Goal: Transaction & Acquisition: Download file/media

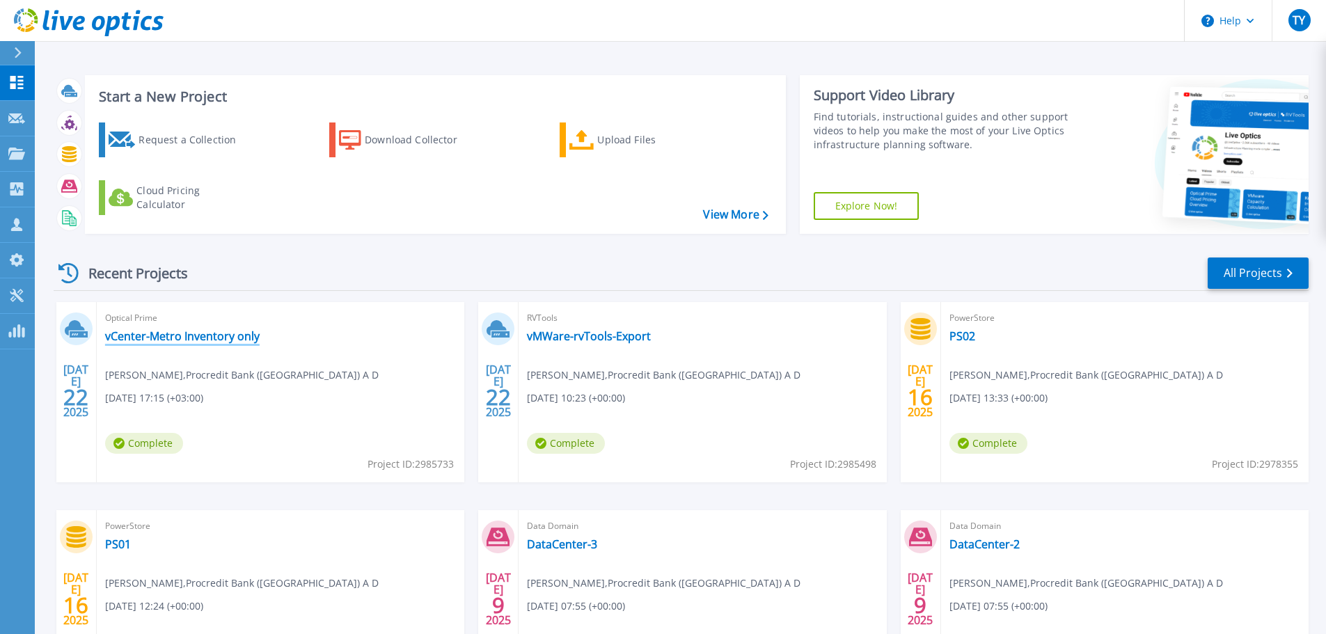
click at [192, 343] on link "vCenter-Metro Inventory only" at bounding box center [182, 336] width 155 height 14
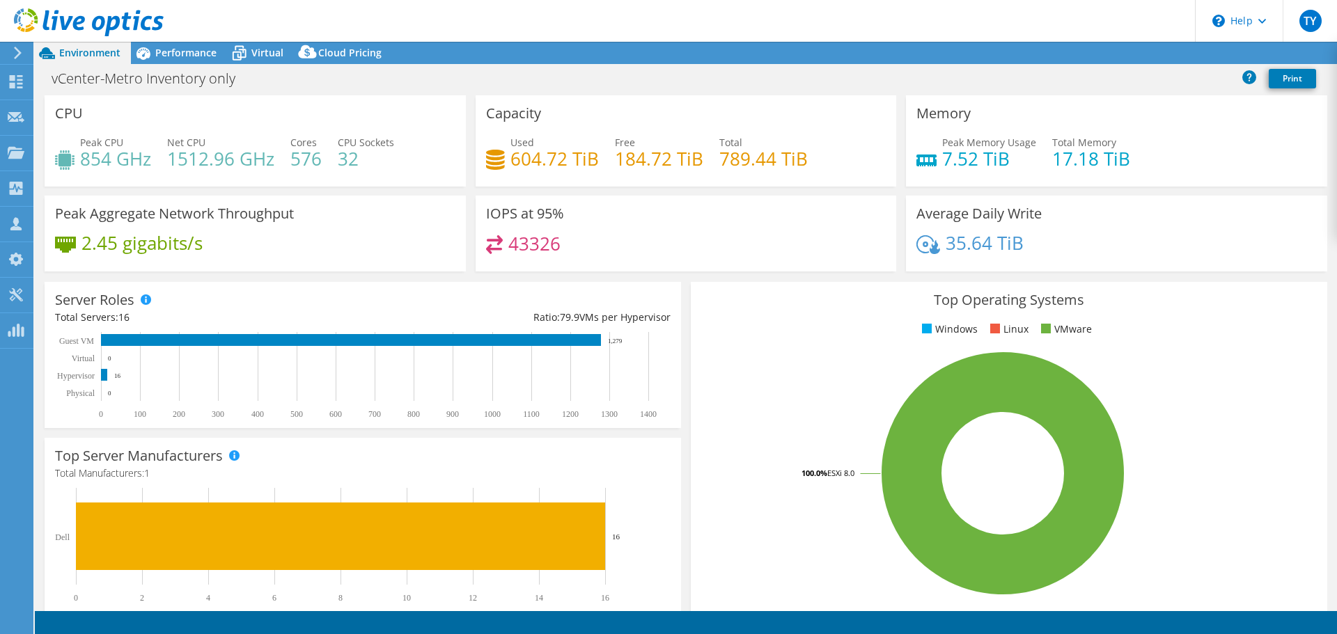
select select "USD"
select select "EUFrankfurt"
select select "EUR"
click at [180, 48] on span "Performance" at bounding box center [185, 52] width 61 height 13
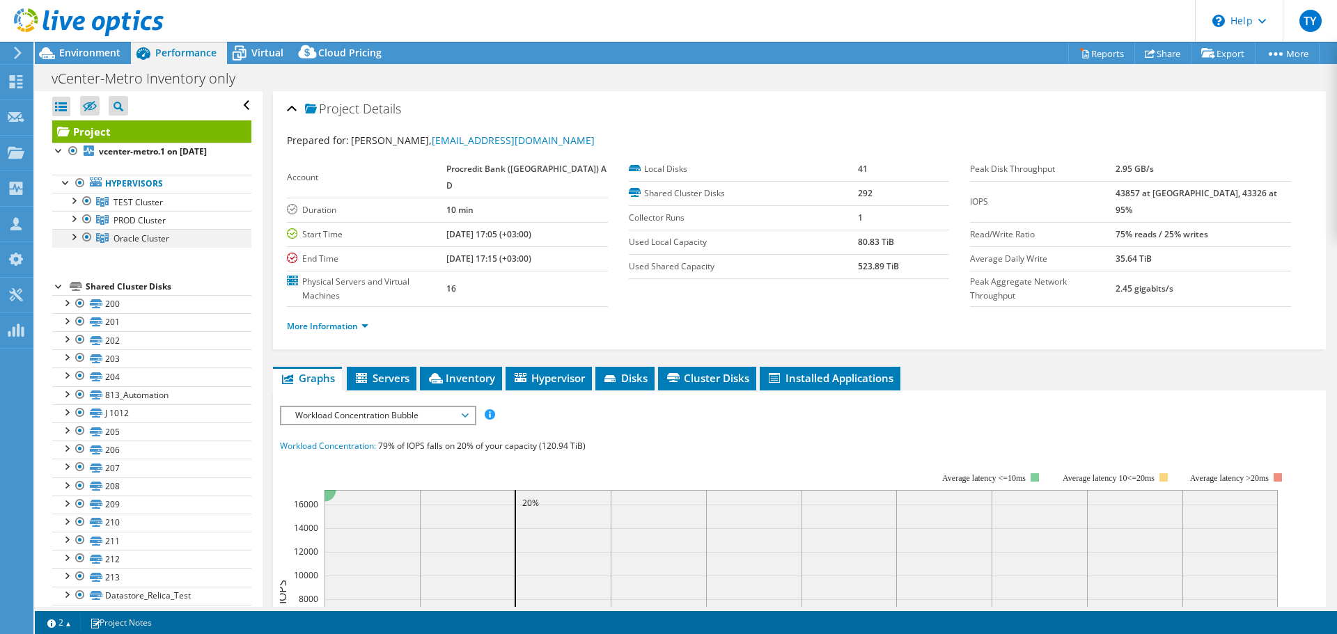
click at [75, 236] on div at bounding box center [73, 236] width 14 height 14
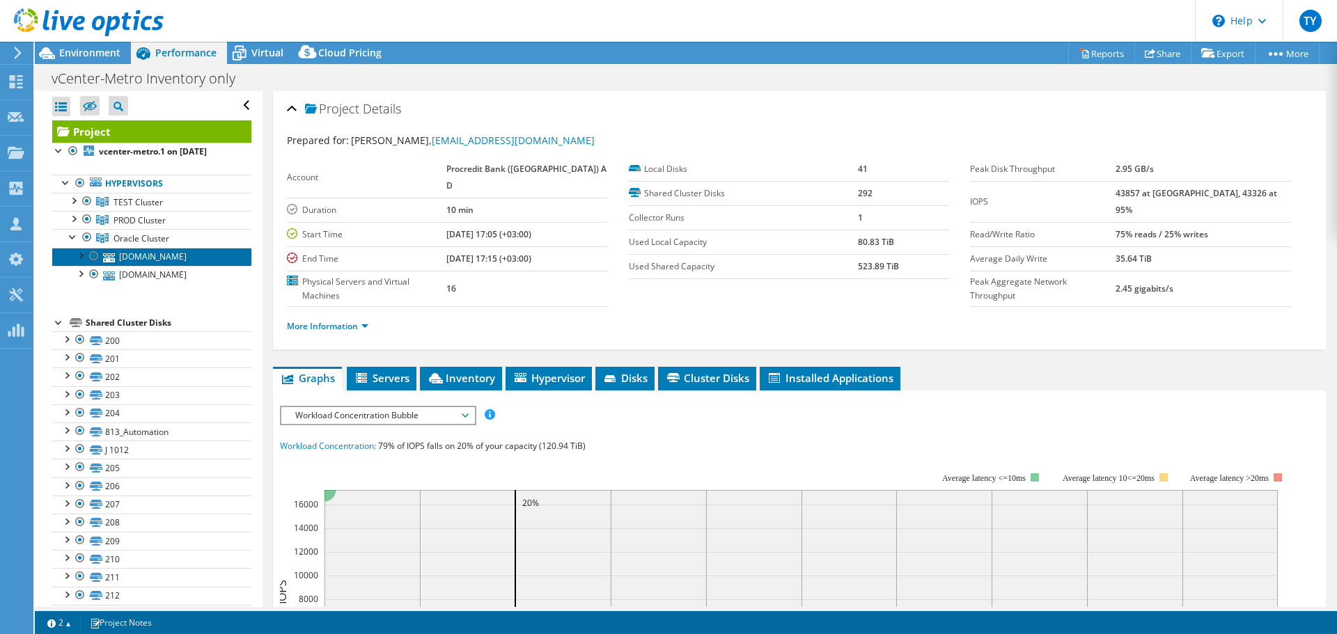
click at [126, 262] on link "[DOMAIN_NAME]" at bounding box center [151, 257] width 199 height 18
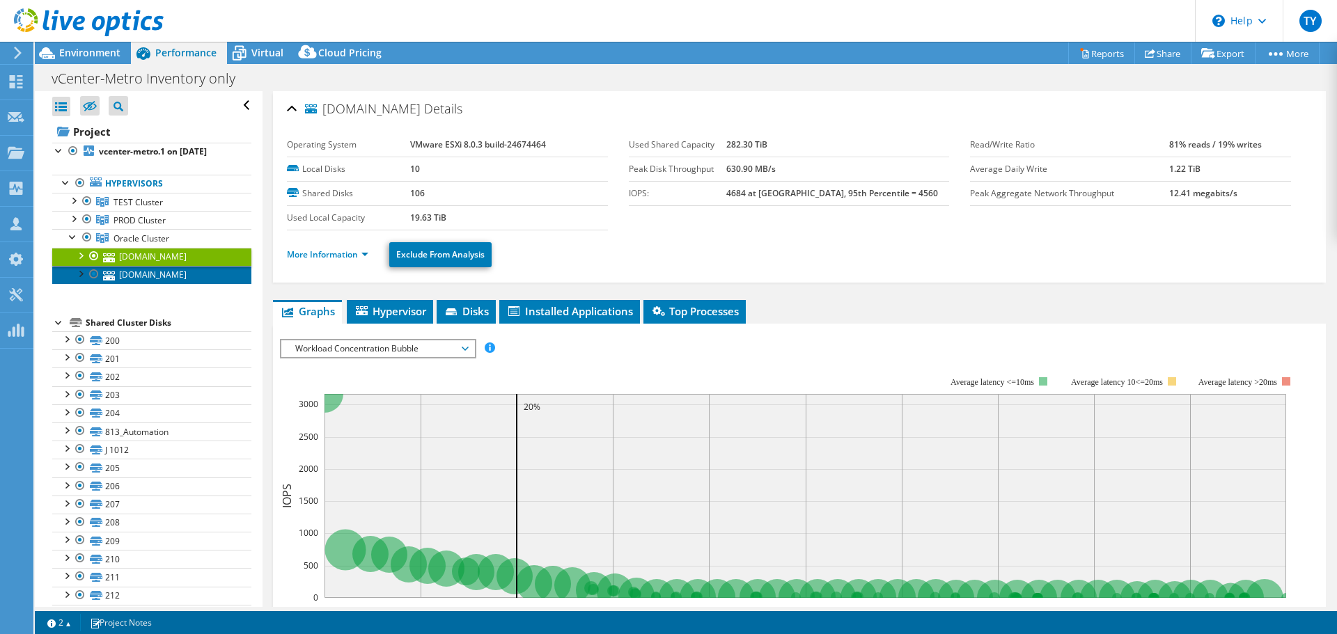
click at [152, 284] on link "[DOMAIN_NAME]" at bounding box center [151, 275] width 199 height 18
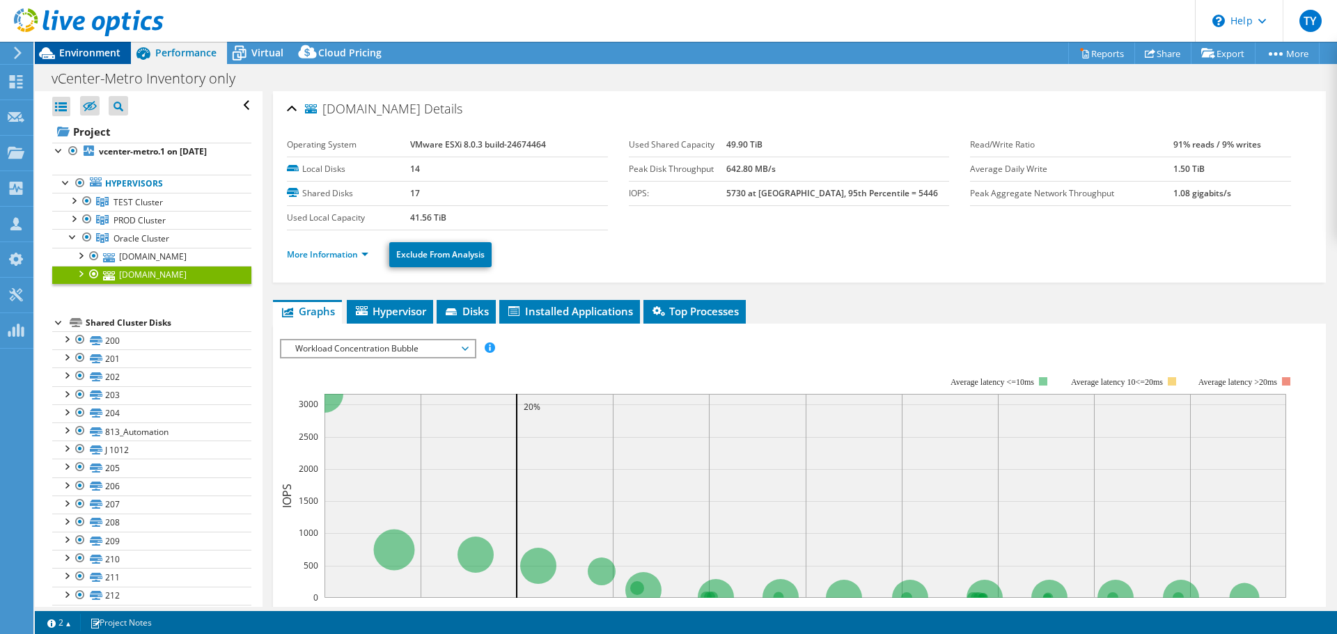
click at [77, 56] on span "Environment" at bounding box center [89, 52] width 61 height 13
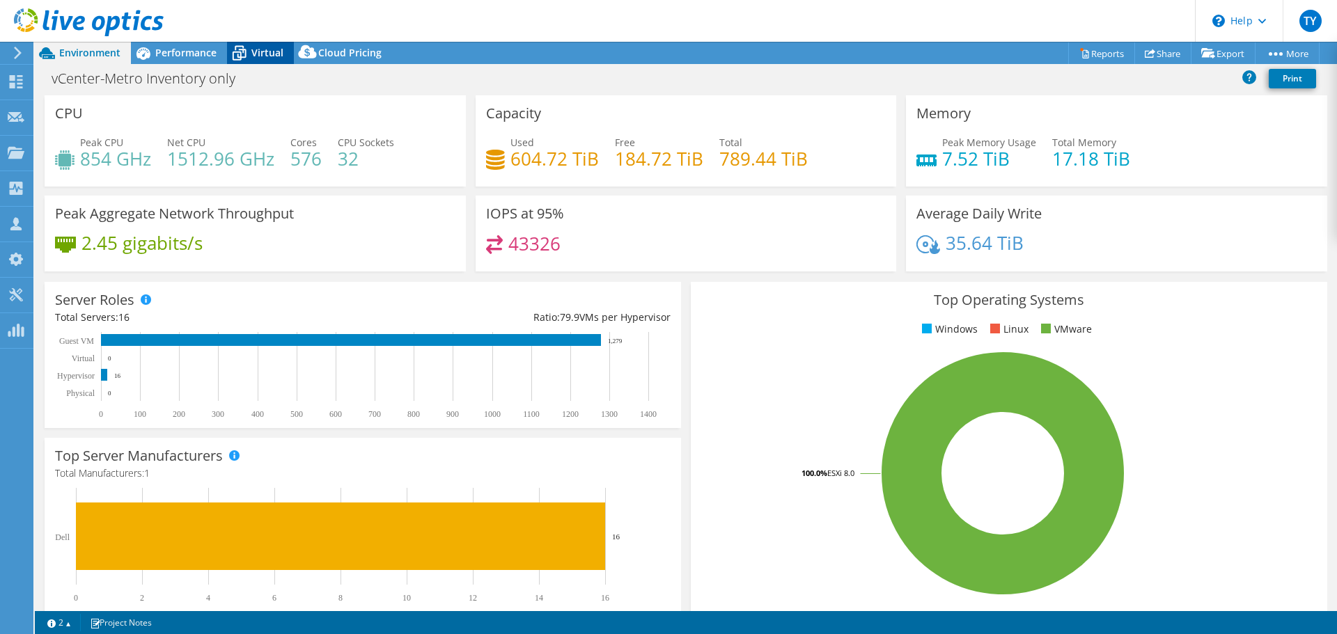
click at [253, 49] on span "Virtual" at bounding box center [267, 52] width 32 height 13
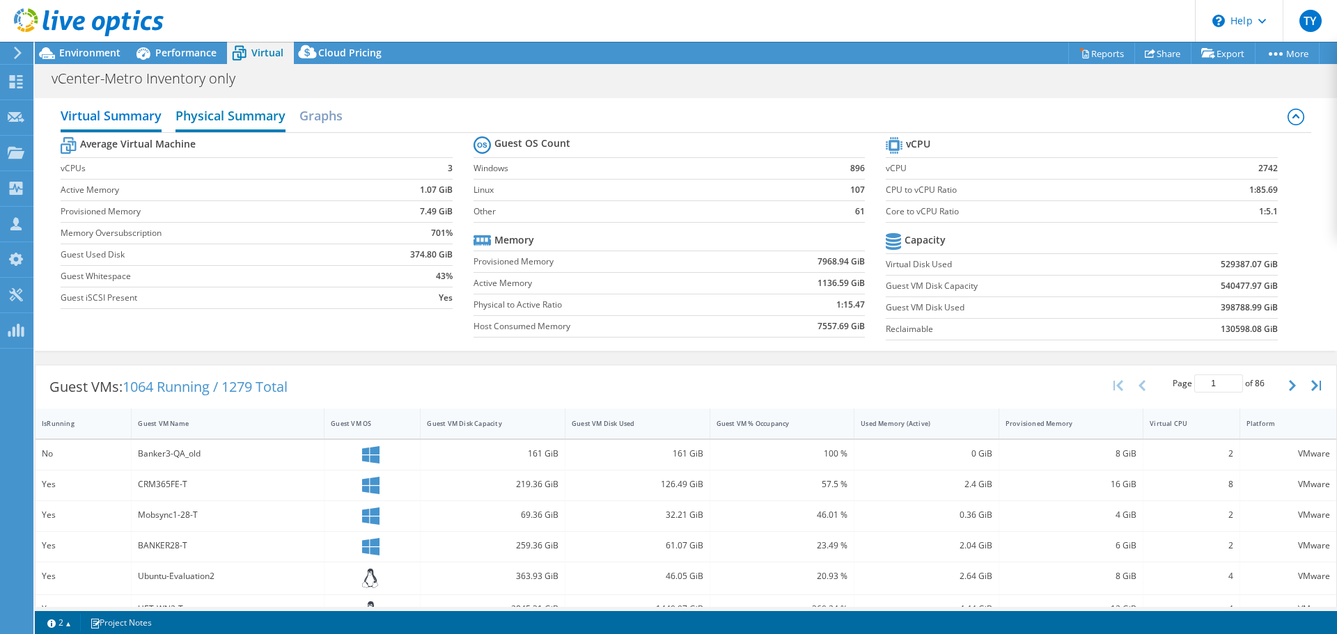
click at [241, 121] on h2 "Physical Summary" at bounding box center [230, 117] width 110 height 31
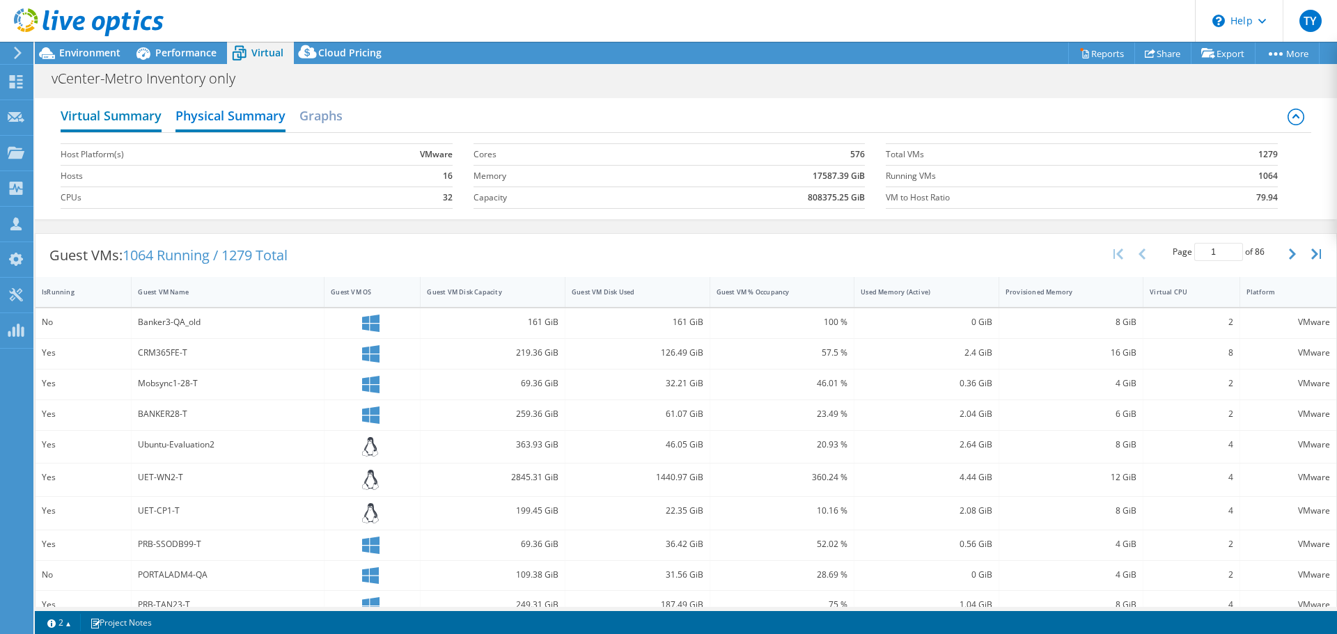
click at [125, 109] on h2 "Virtual Summary" at bounding box center [111, 117] width 101 height 31
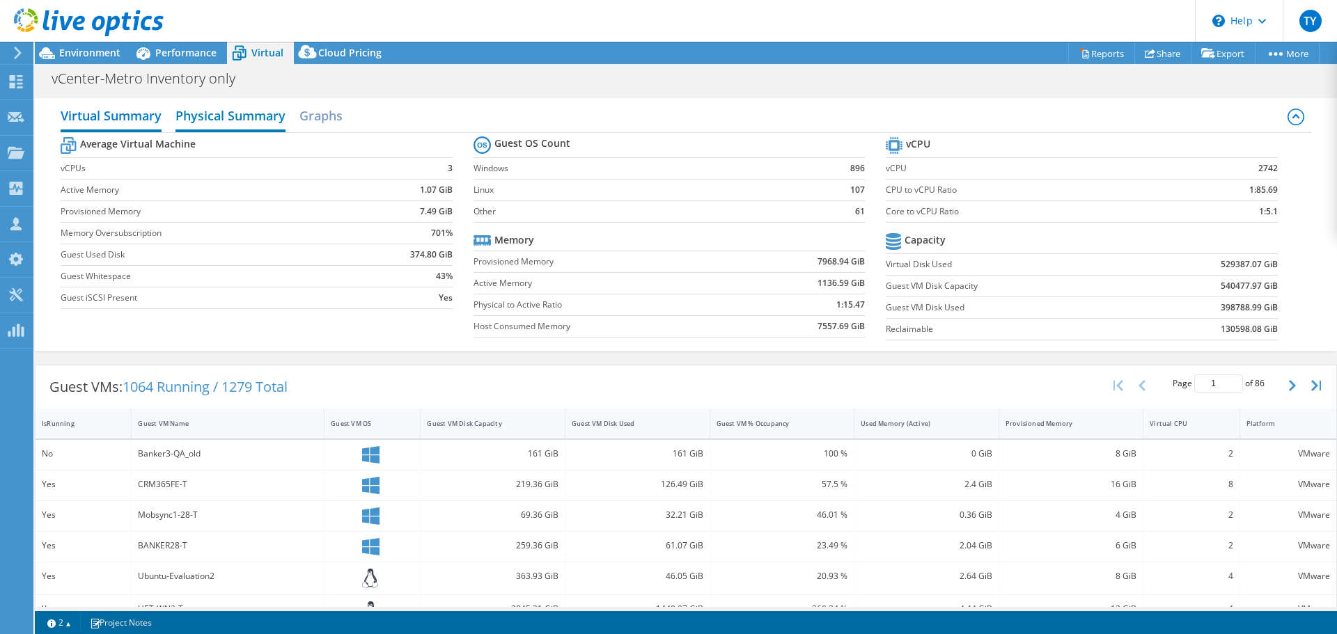
click at [229, 110] on h2 "Physical Summary" at bounding box center [230, 117] width 110 height 31
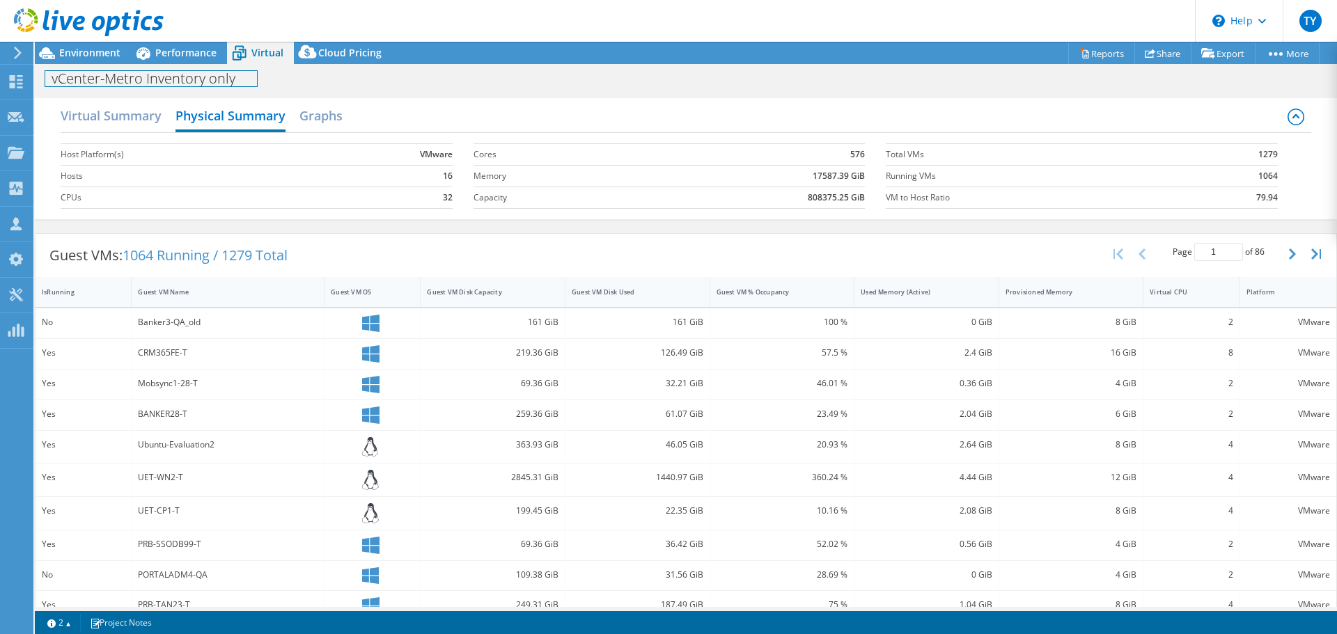
click at [158, 64] on div "vCenter-Metro Inventory only Print" at bounding box center [686, 77] width 1302 height 27
click at [165, 60] on div "Performance" at bounding box center [179, 53] width 96 height 22
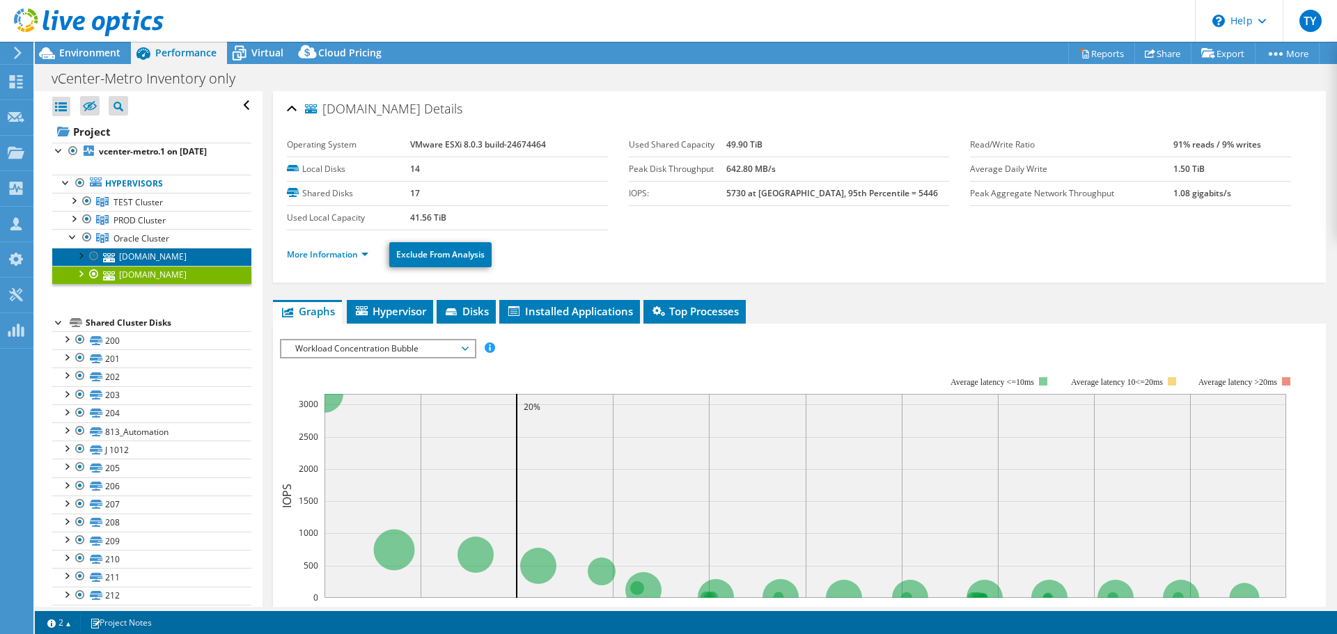
click at [133, 264] on link "[DOMAIN_NAME]" at bounding box center [151, 257] width 199 height 18
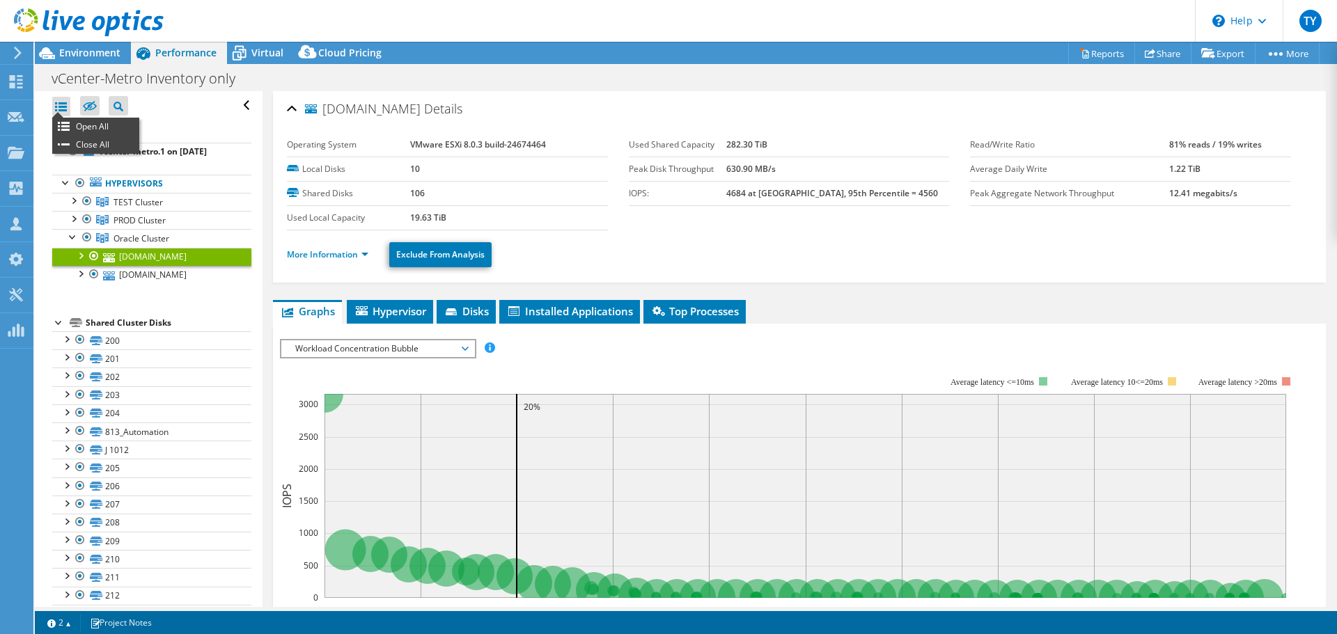
click at [57, 107] on div at bounding box center [61, 106] width 18 height 19
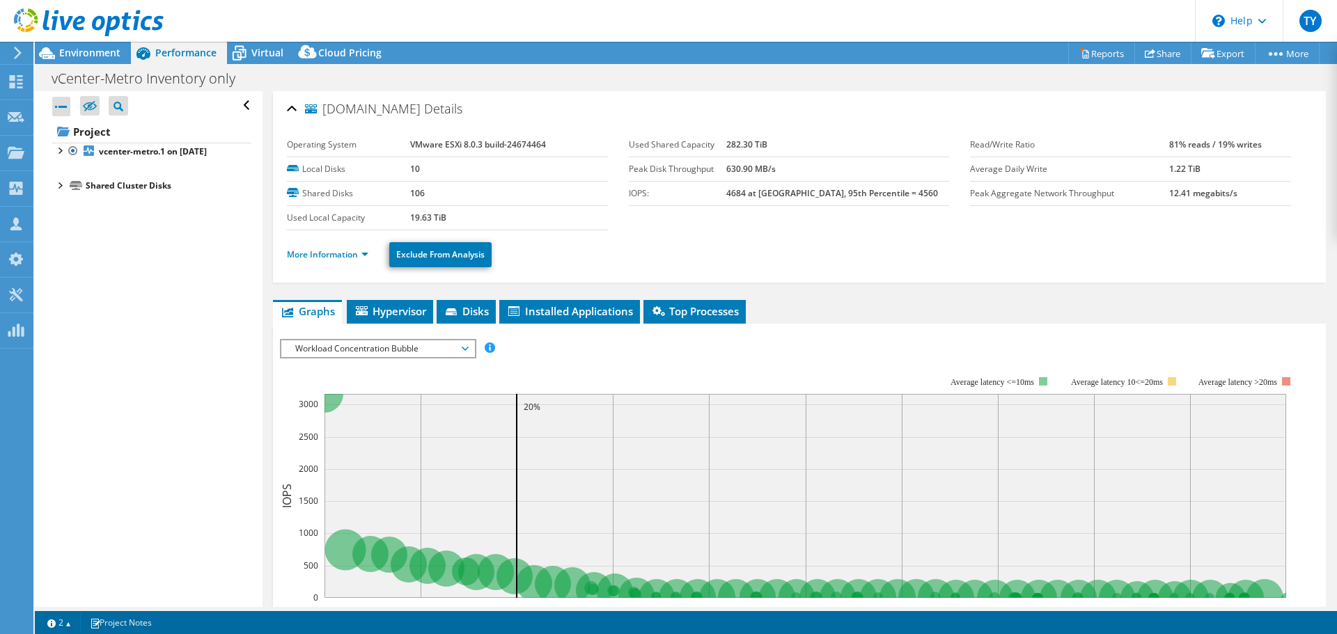
click at [57, 107] on div at bounding box center [61, 106] width 18 height 19
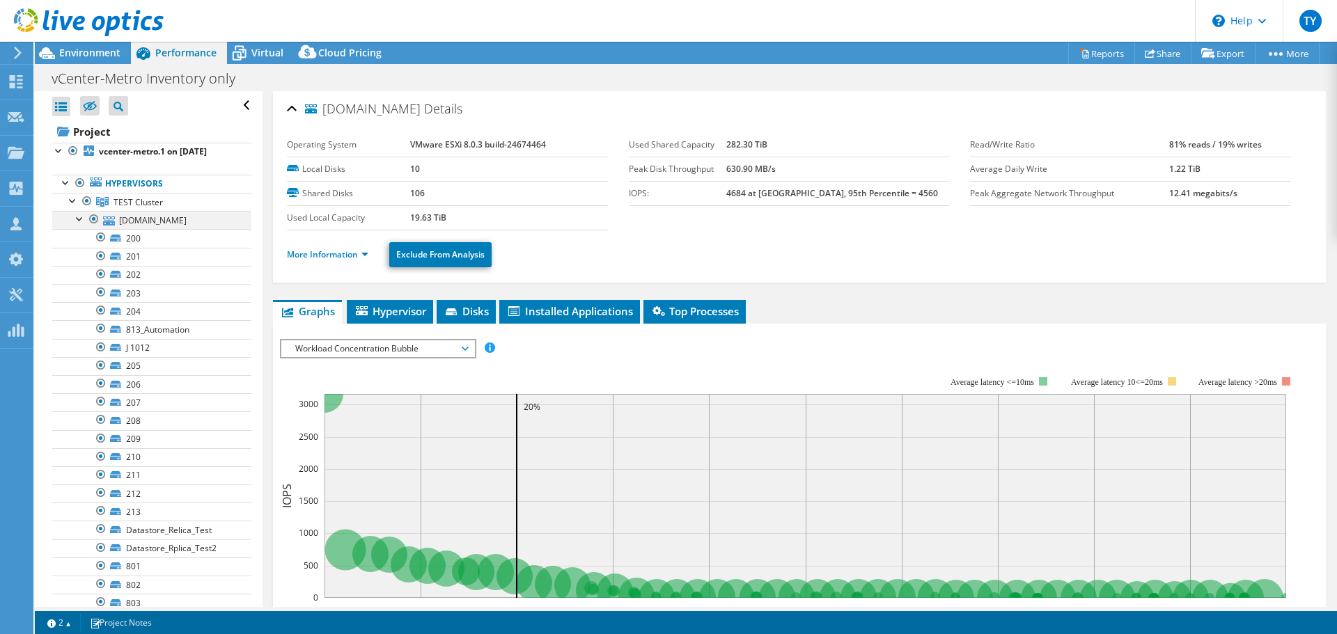
click at [81, 221] on div at bounding box center [80, 218] width 14 height 14
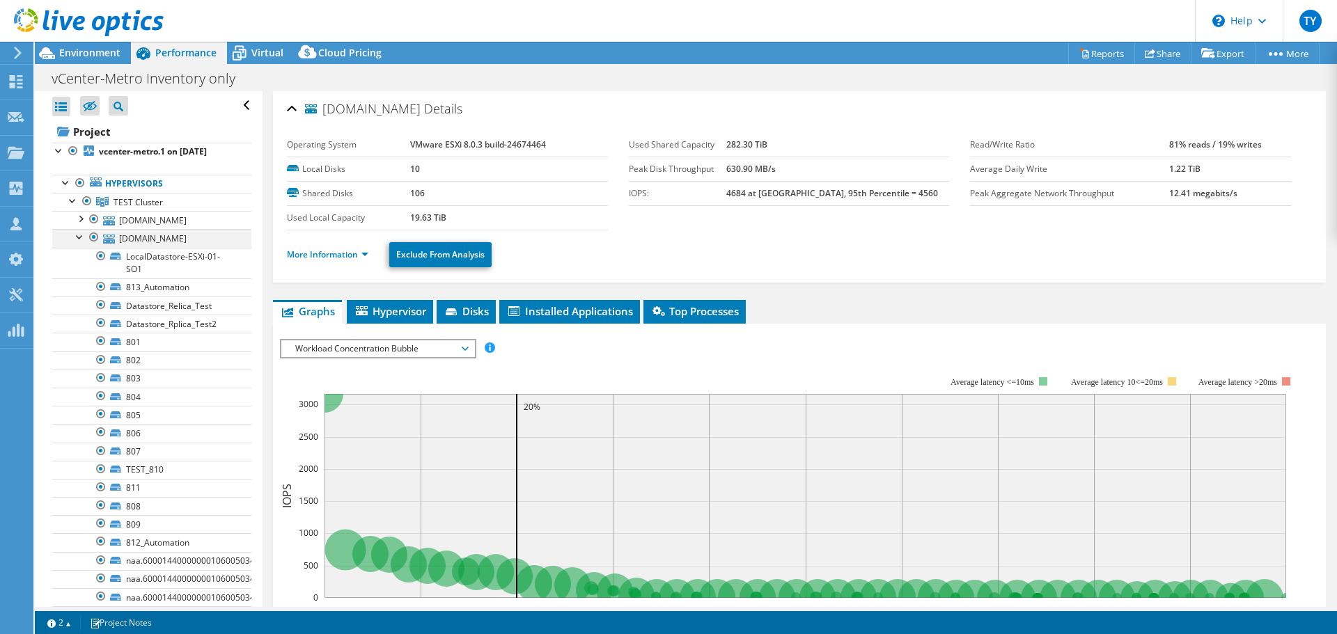
click at [79, 243] on div at bounding box center [80, 236] width 14 height 14
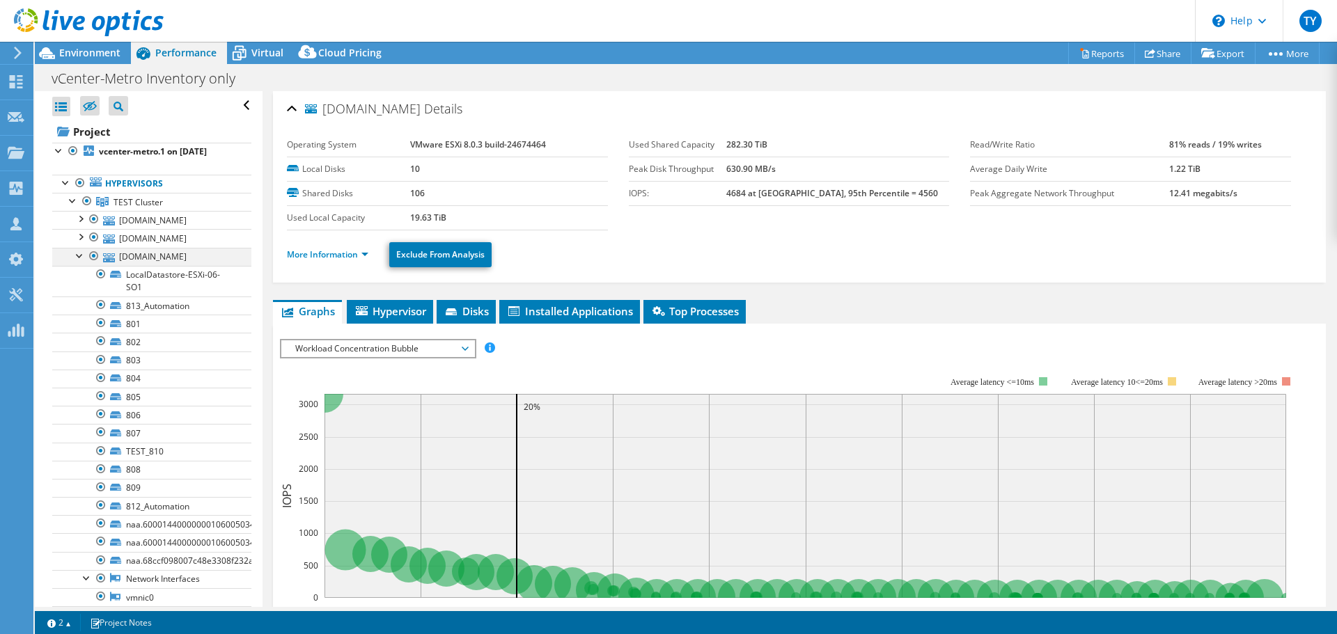
click at [78, 262] on div at bounding box center [80, 255] width 14 height 14
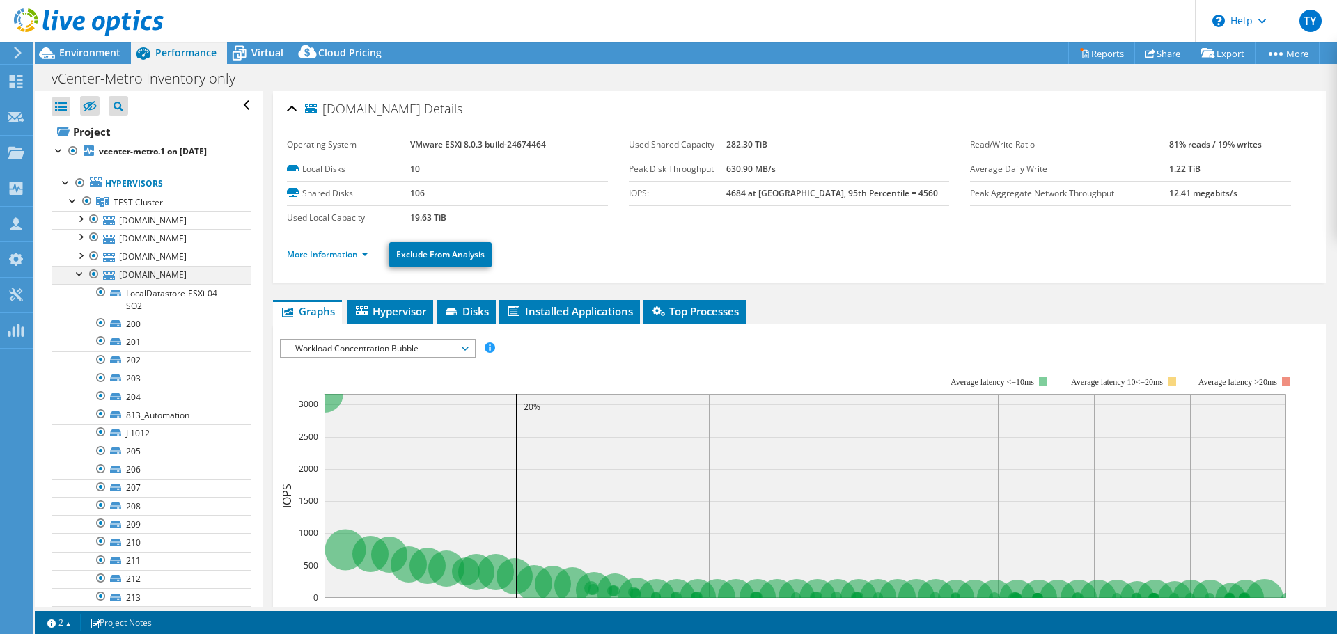
click at [75, 280] on div at bounding box center [80, 273] width 14 height 14
click at [76, 298] on div at bounding box center [80, 291] width 14 height 14
click at [80, 316] on div at bounding box center [80, 309] width 14 height 14
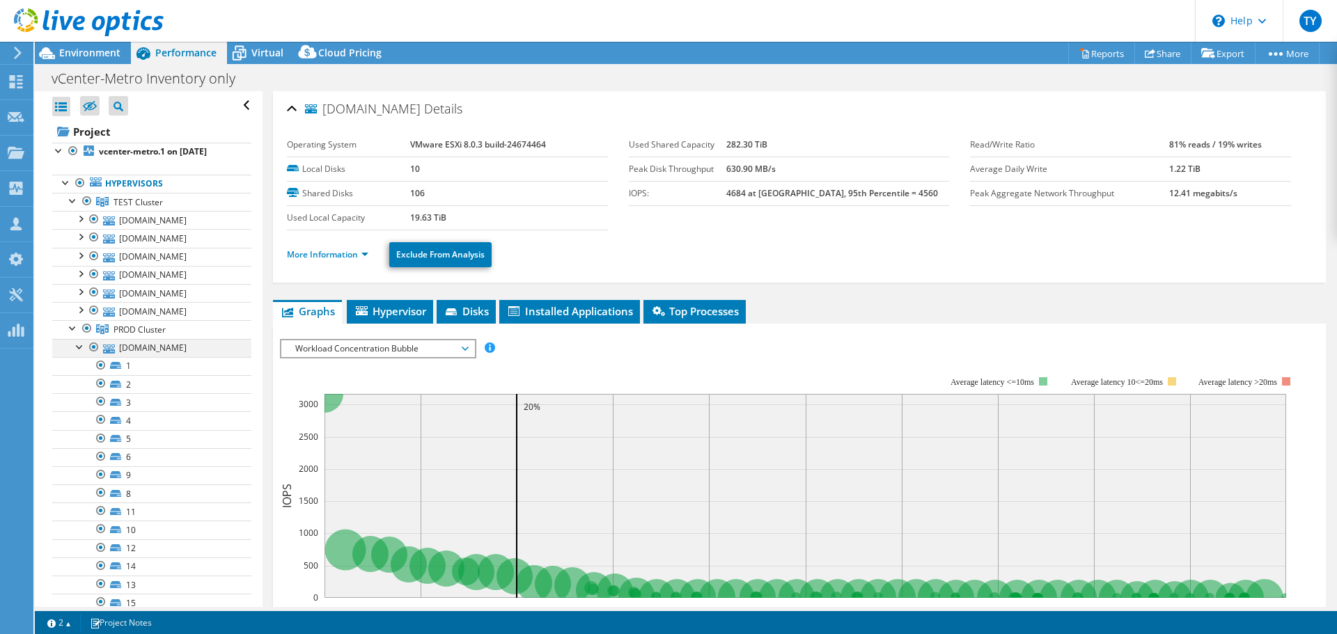
click at [80, 353] on div at bounding box center [80, 346] width 14 height 14
click at [65, 180] on div at bounding box center [66, 182] width 14 height 14
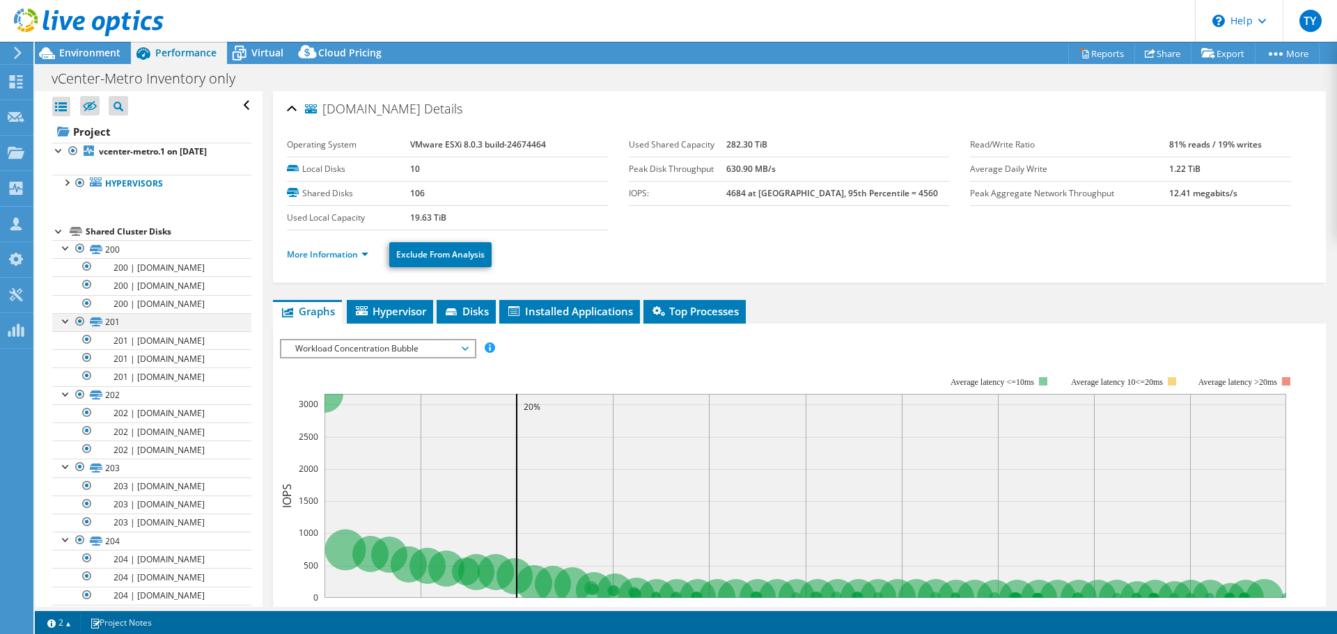
click at [64, 327] on div at bounding box center [66, 320] width 14 height 14
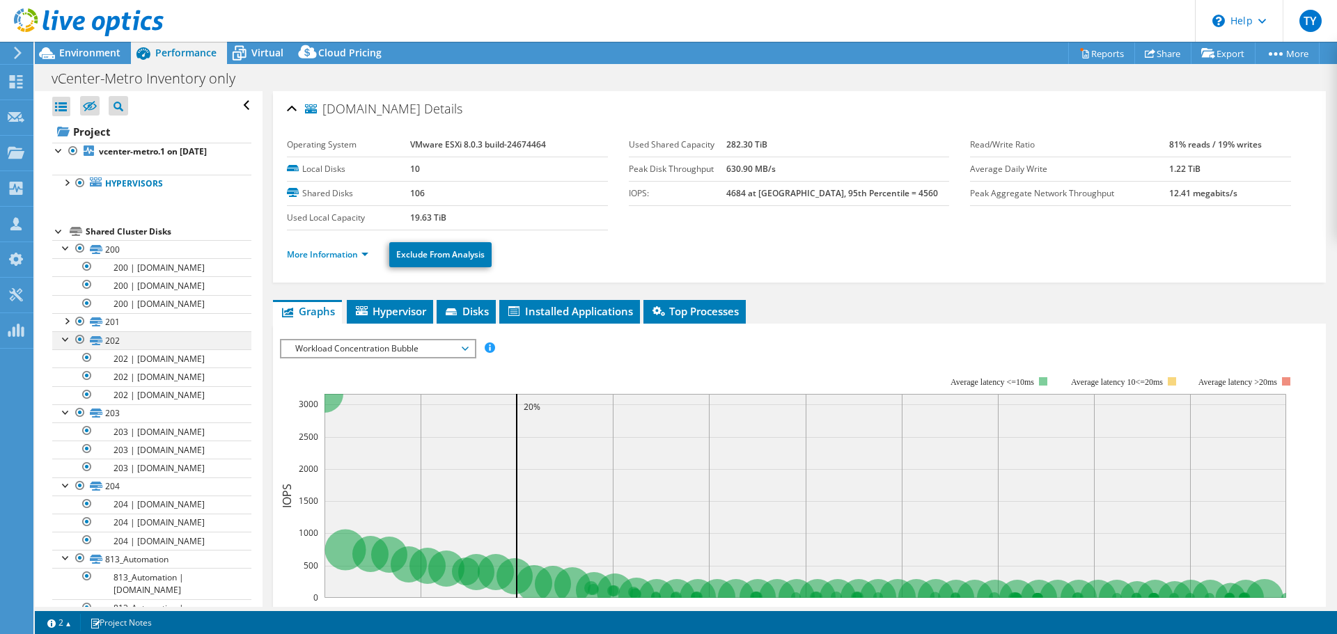
click at [69, 345] on div at bounding box center [66, 338] width 14 height 14
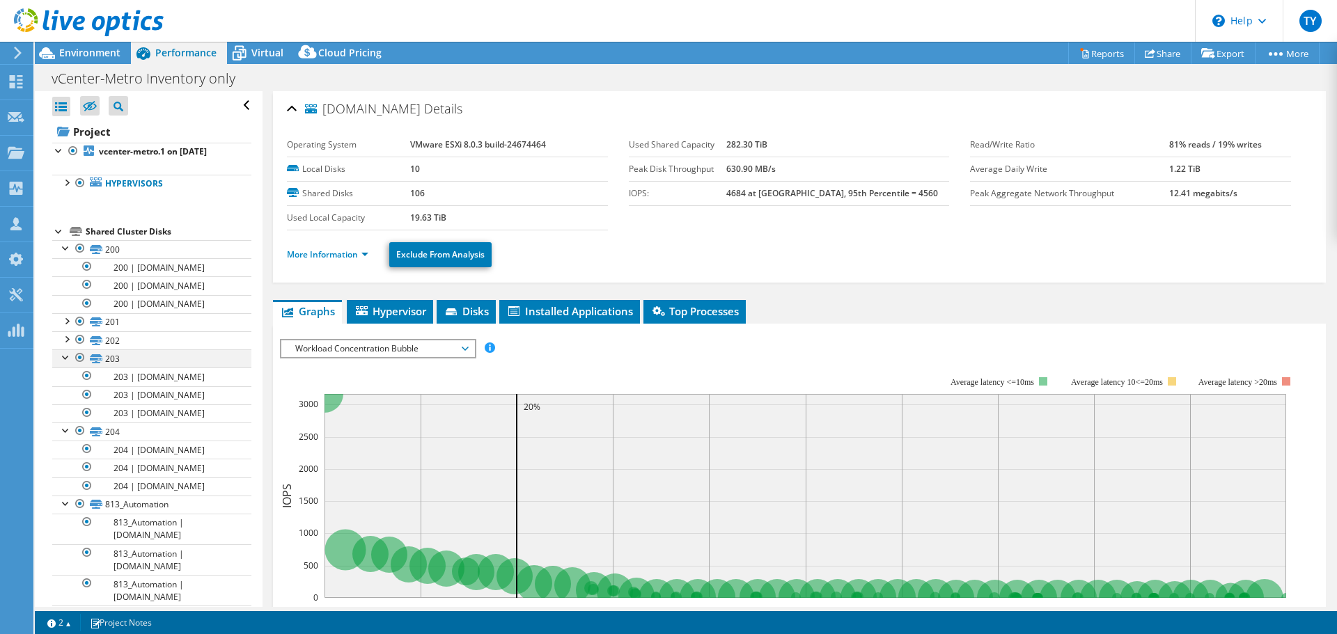
click at [68, 363] on div at bounding box center [66, 356] width 14 height 14
click at [58, 235] on div at bounding box center [59, 230] width 14 height 14
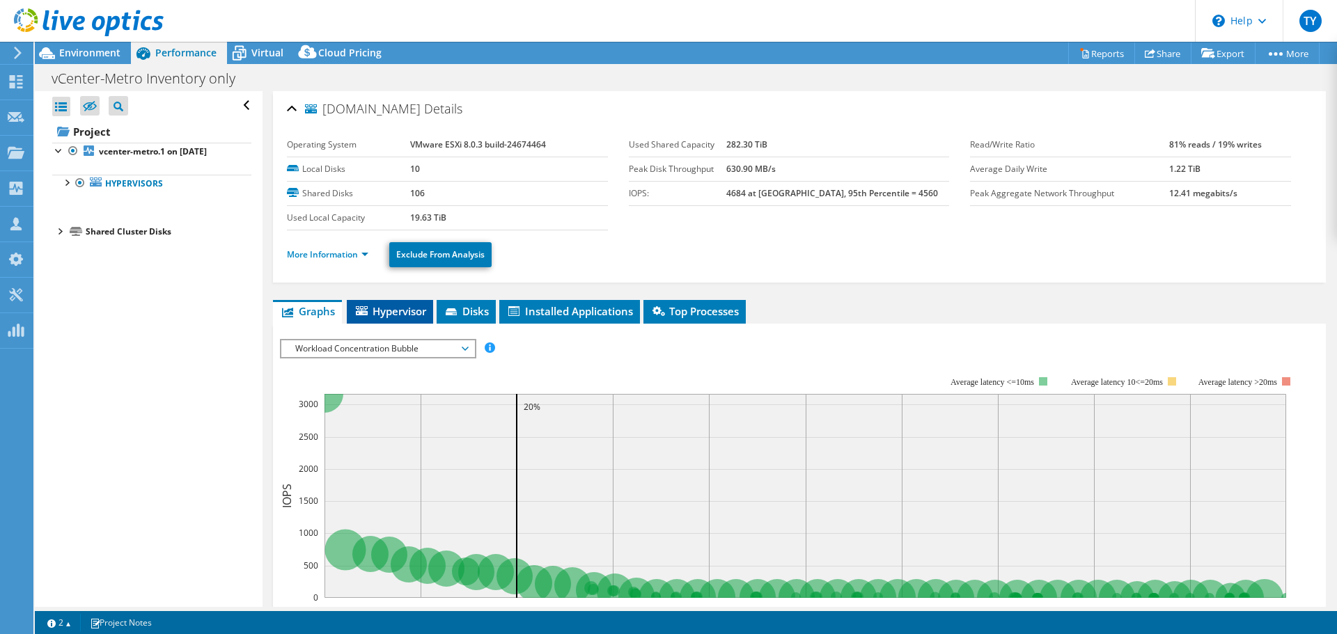
click at [402, 314] on span "Hypervisor" at bounding box center [390, 311] width 72 height 14
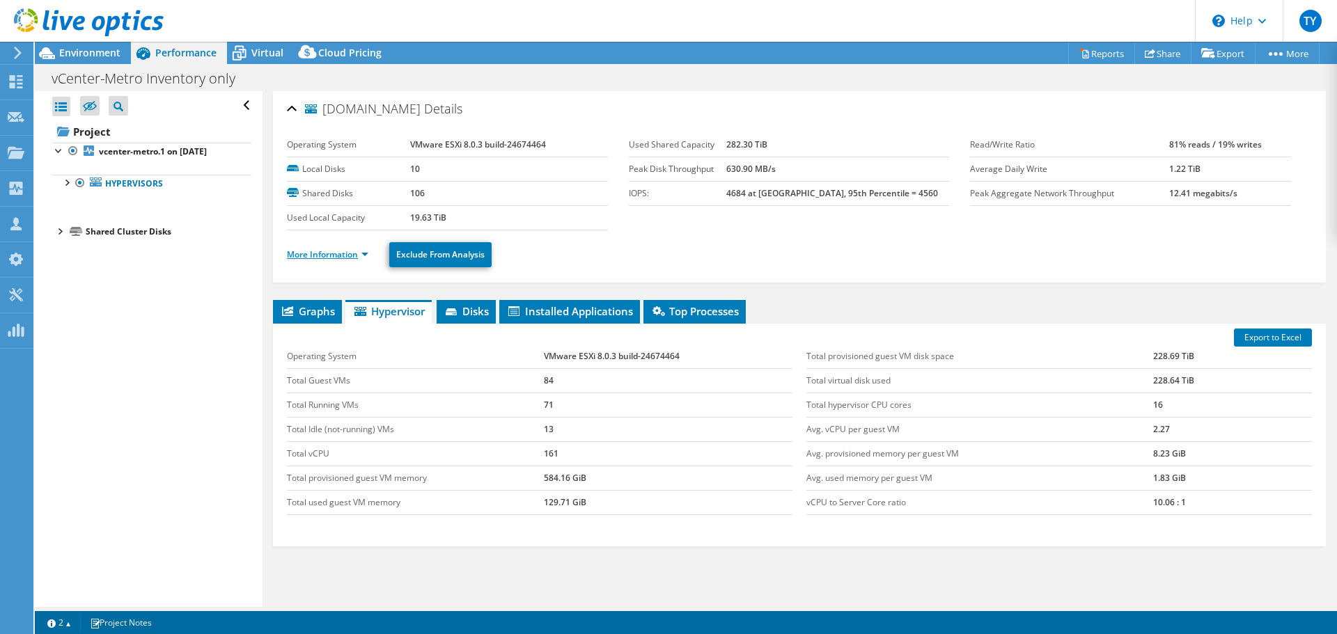
click at [359, 253] on link "More Information" at bounding box center [327, 255] width 81 height 12
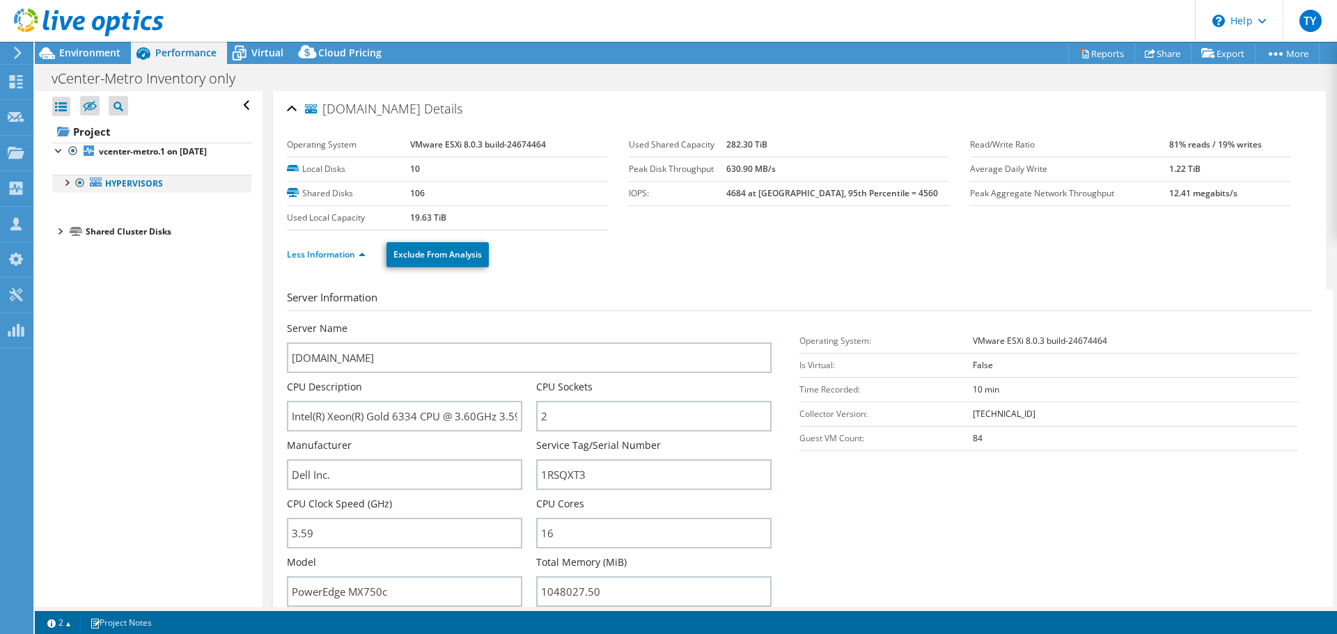
click at [67, 183] on div at bounding box center [66, 182] width 14 height 14
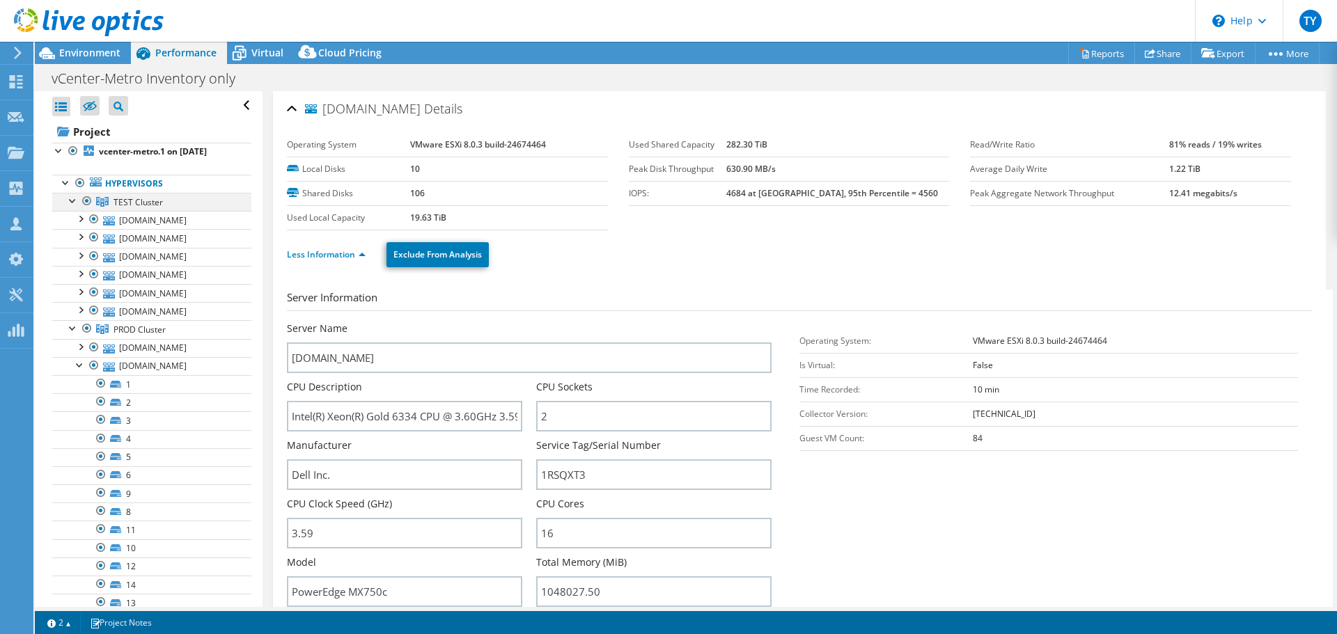
click at [72, 202] on div at bounding box center [73, 200] width 14 height 14
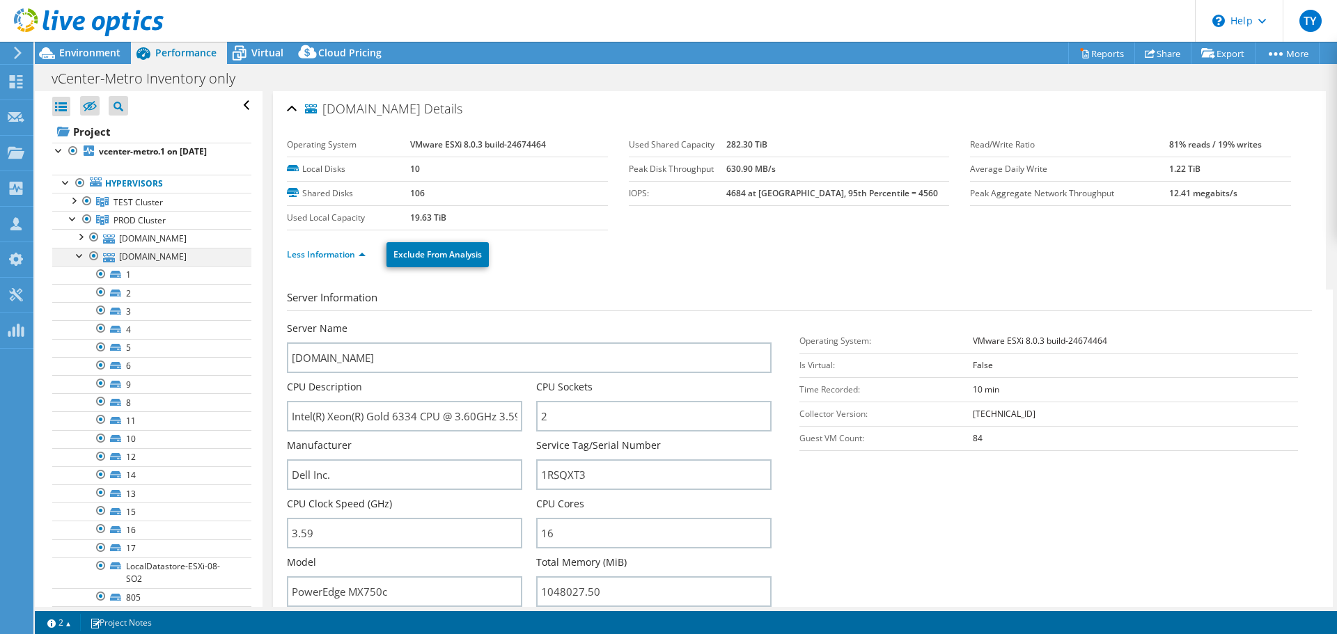
click at [73, 262] on div at bounding box center [80, 255] width 14 height 14
click at [72, 221] on div at bounding box center [73, 218] width 14 height 14
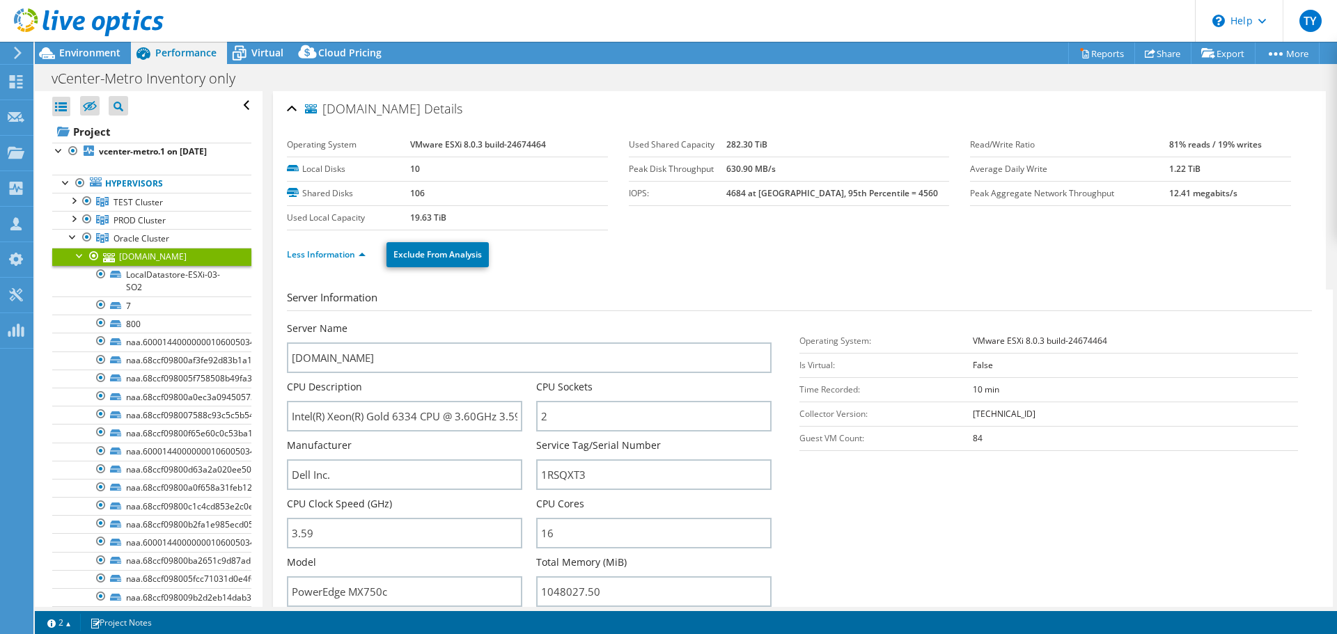
click at [138, 258] on link "[DOMAIN_NAME]" at bounding box center [151, 257] width 199 height 18
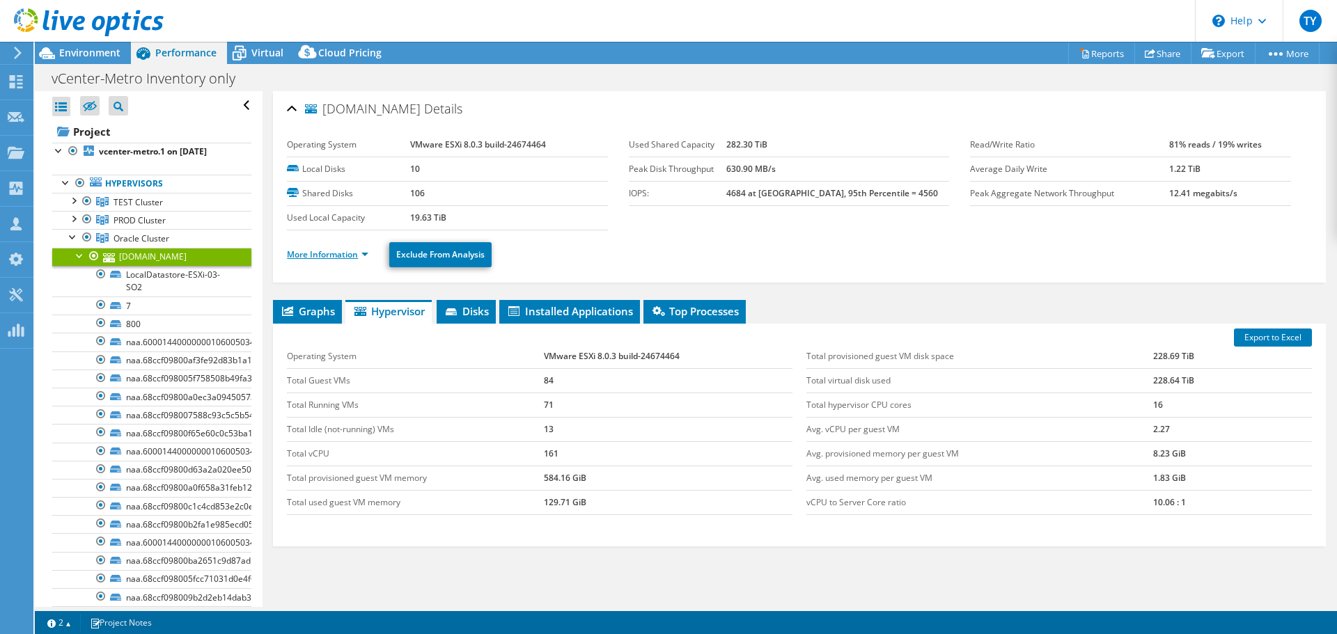
click at [334, 253] on link "More Information" at bounding box center [327, 255] width 81 height 12
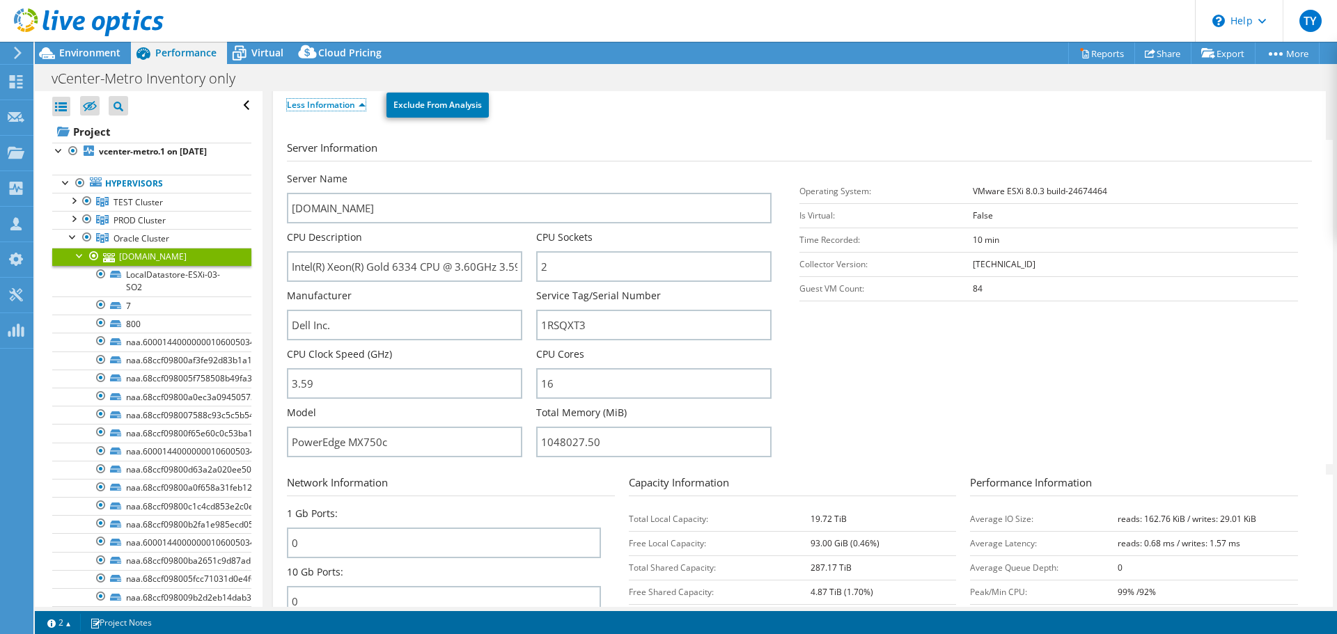
scroll to position [153, 0]
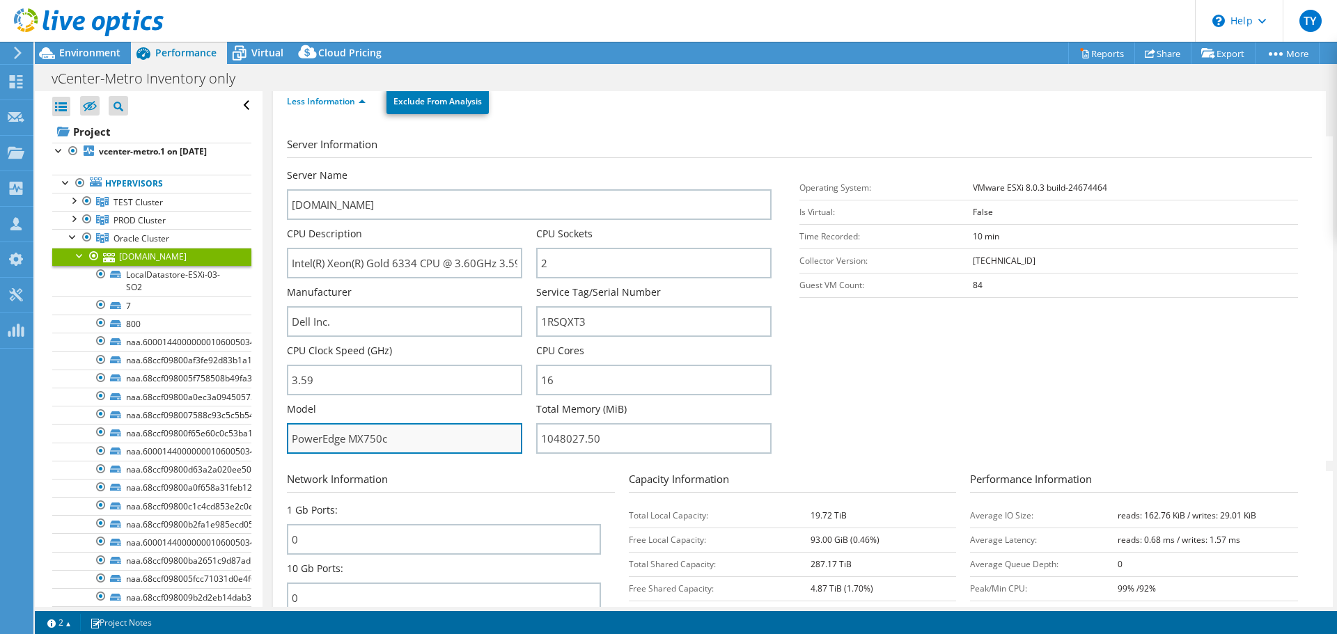
drag, startPoint x: 410, startPoint y: 437, endPoint x: 292, endPoint y: 436, distance: 118.3
click at [292, 436] on input "PowerEdge MX750c" at bounding box center [404, 438] width 235 height 31
click at [426, 434] on input "PowerEdge MX750c" at bounding box center [404, 438] width 235 height 31
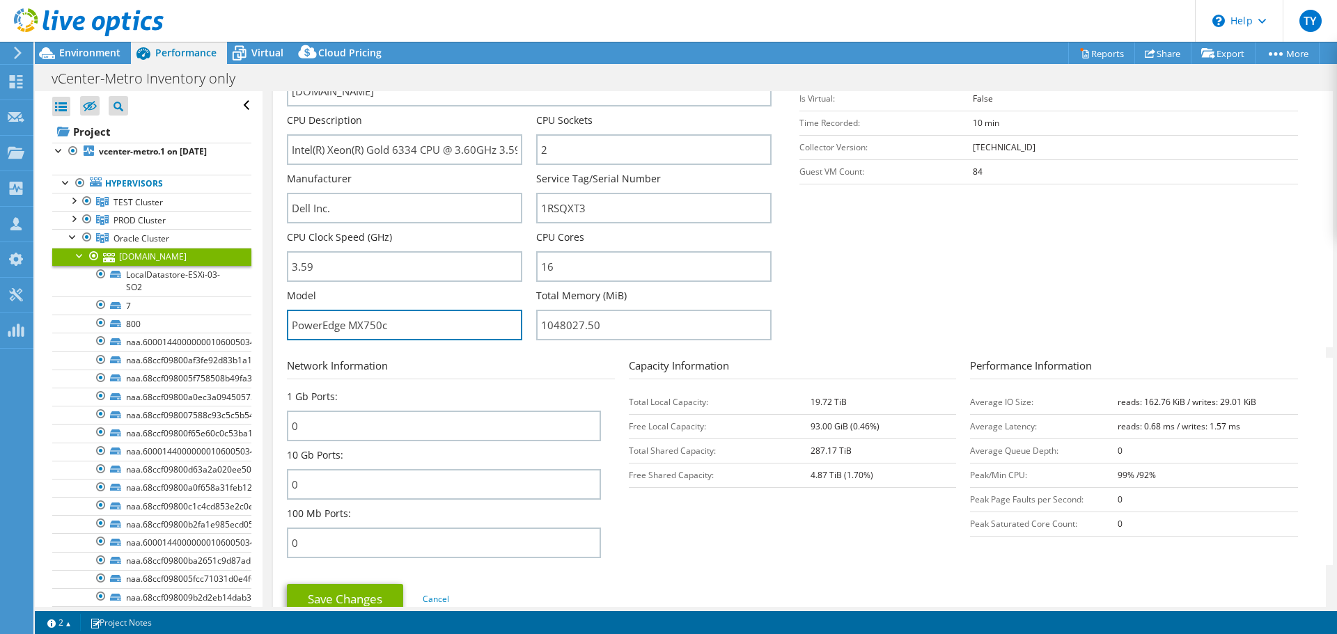
scroll to position [261, 0]
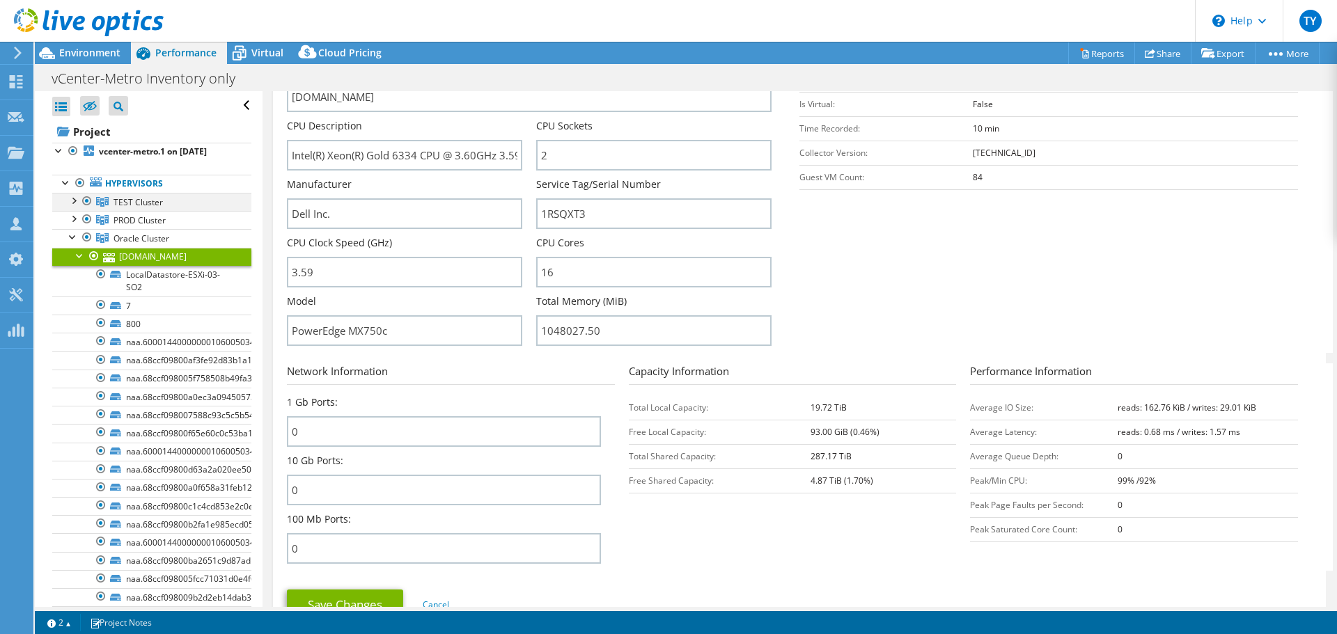
click at [76, 199] on div at bounding box center [73, 200] width 14 height 14
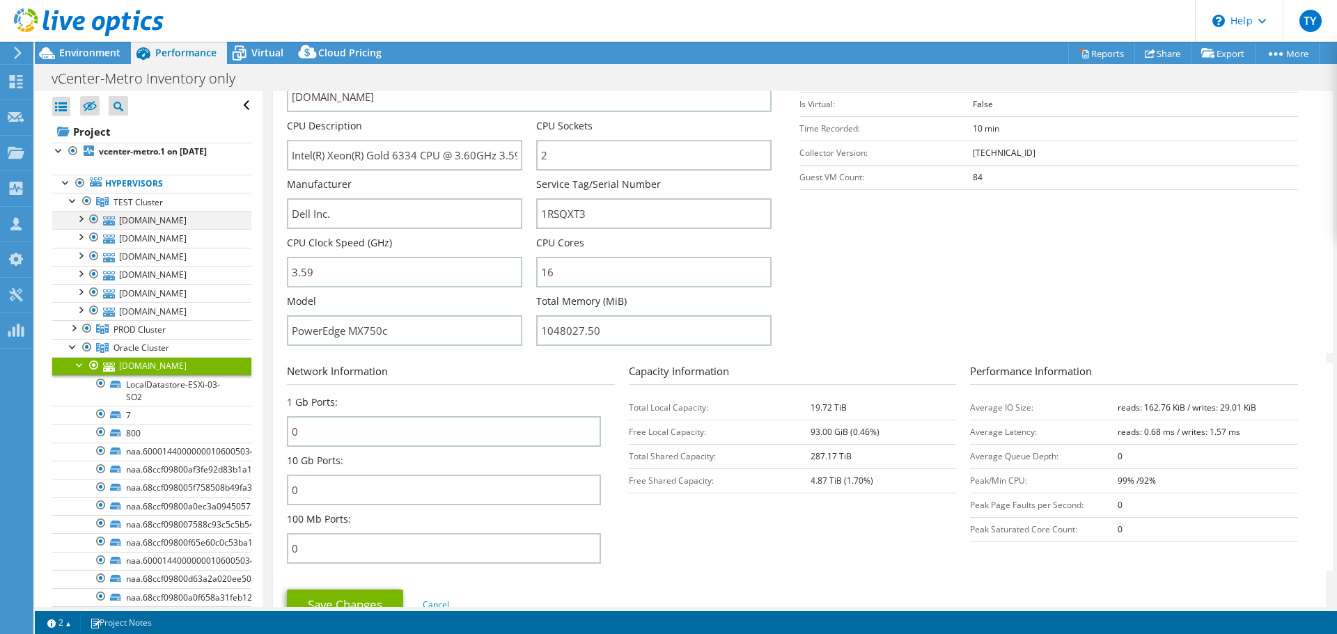
click at [78, 219] on div at bounding box center [80, 218] width 14 height 14
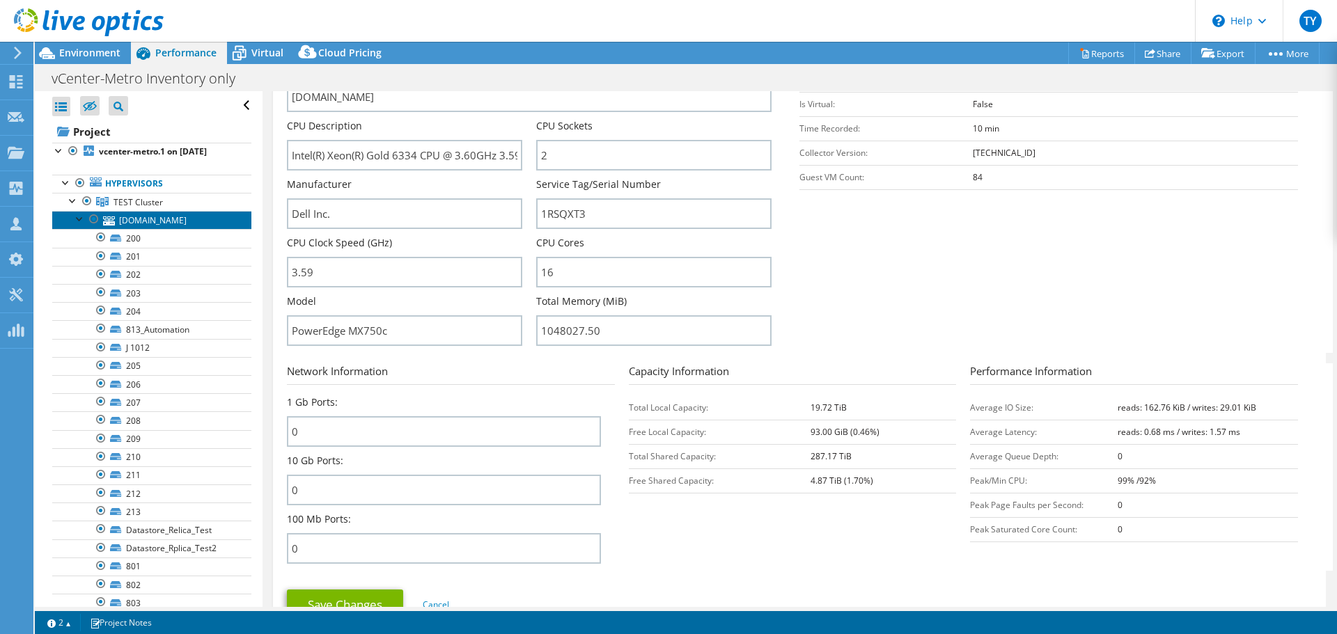
click at [140, 219] on link "[DOMAIN_NAME]" at bounding box center [151, 220] width 199 height 18
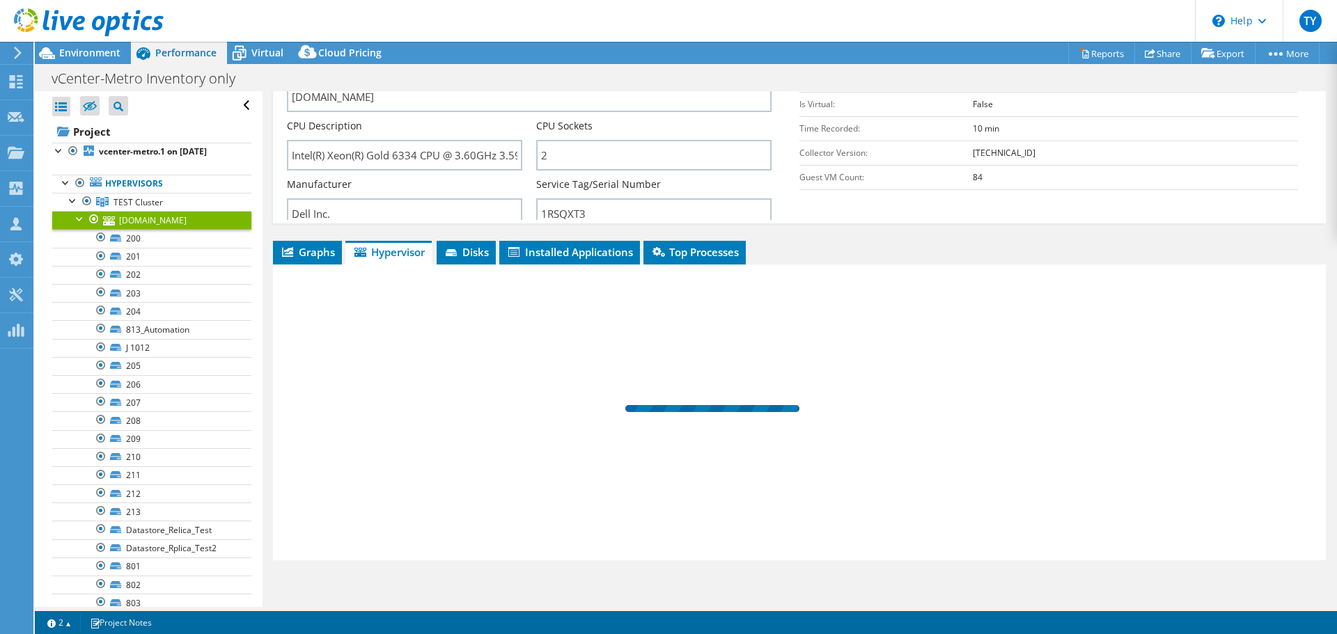
scroll to position [65, 0]
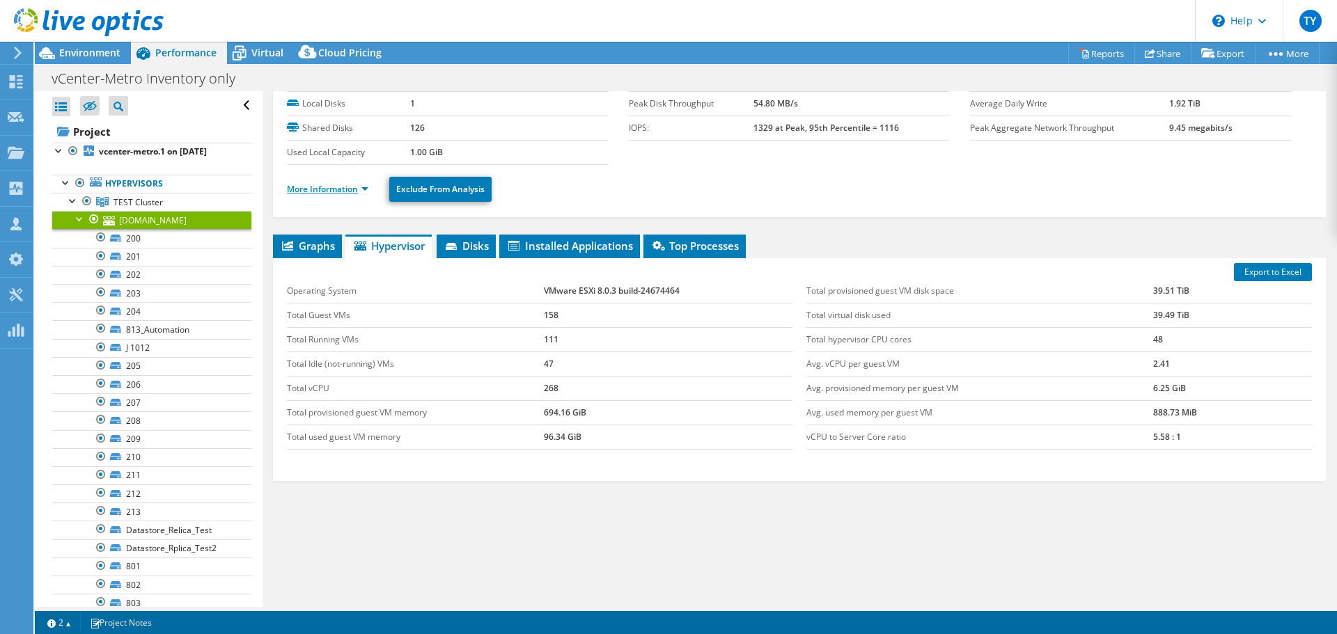
click at [329, 190] on link "More Information" at bounding box center [327, 189] width 81 height 12
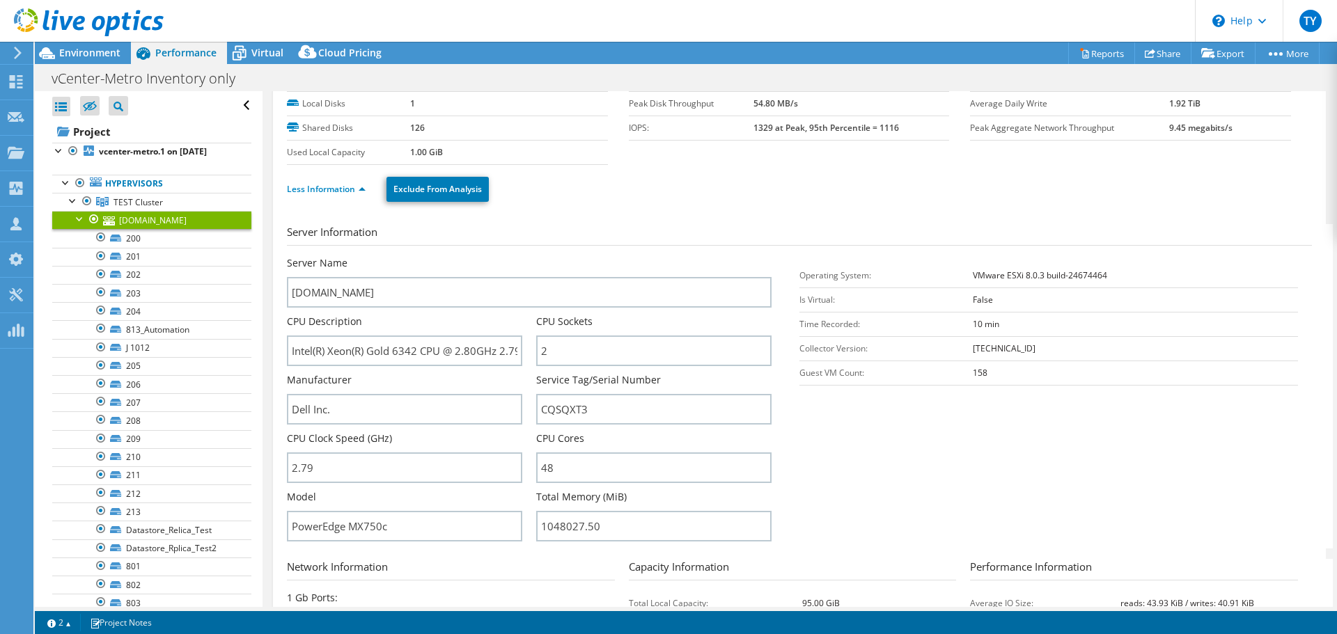
click at [79, 220] on div at bounding box center [80, 218] width 14 height 14
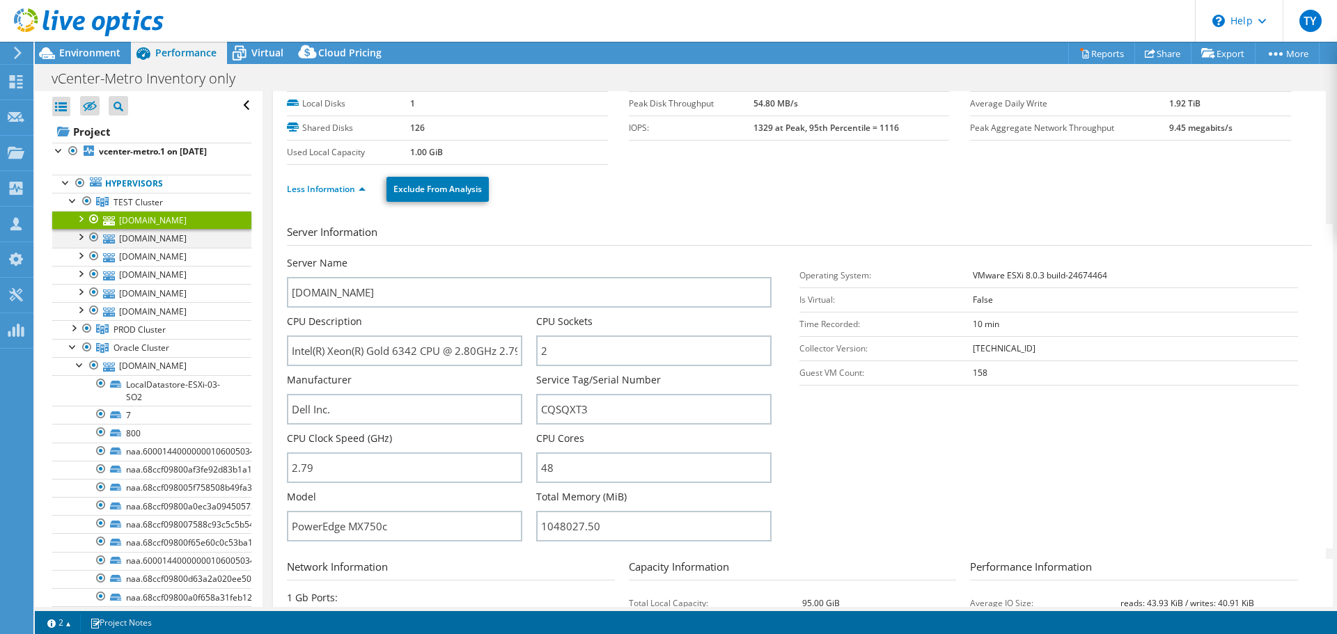
click at [80, 243] on div at bounding box center [80, 236] width 14 height 14
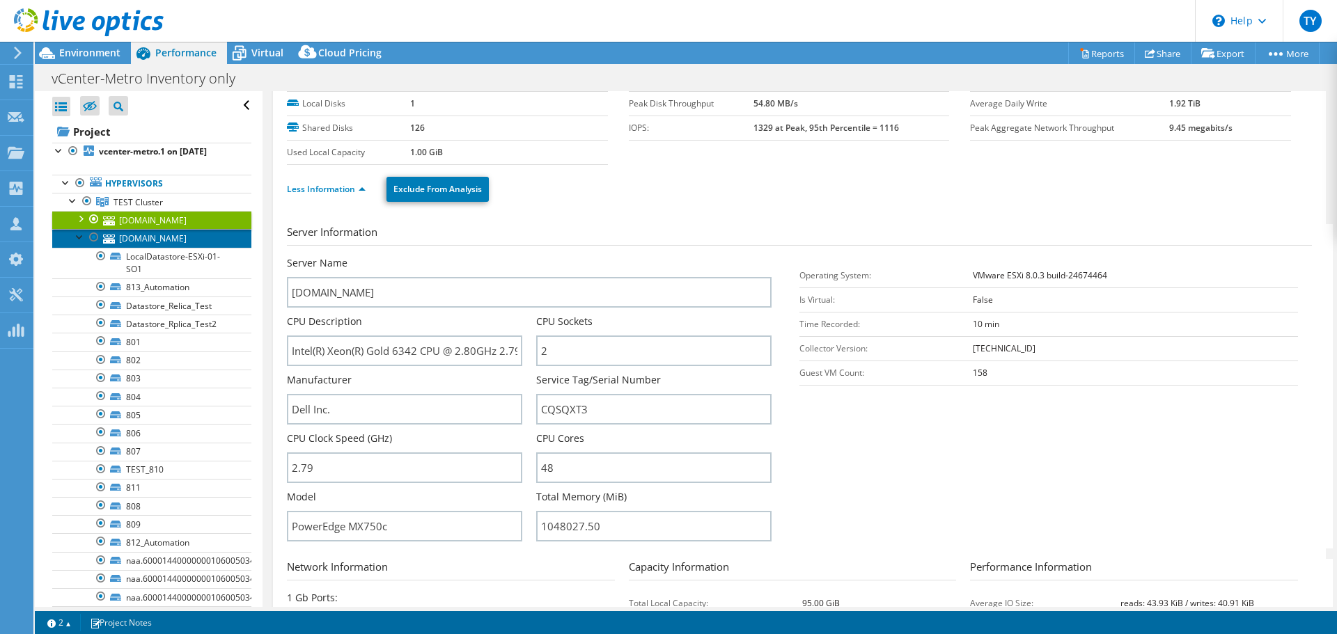
click at [156, 247] on link "[DOMAIN_NAME]" at bounding box center [151, 238] width 199 height 18
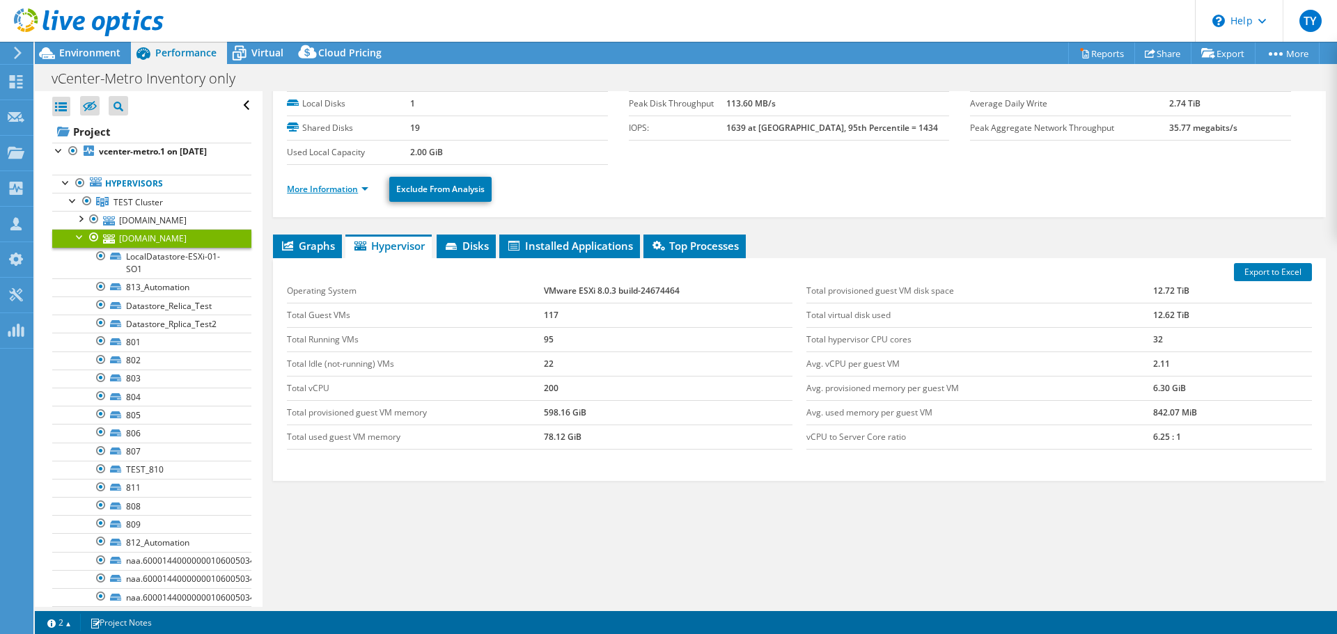
click at [324, 184] on link "More Information" at bounding box center [327, 189] width 81 height 12
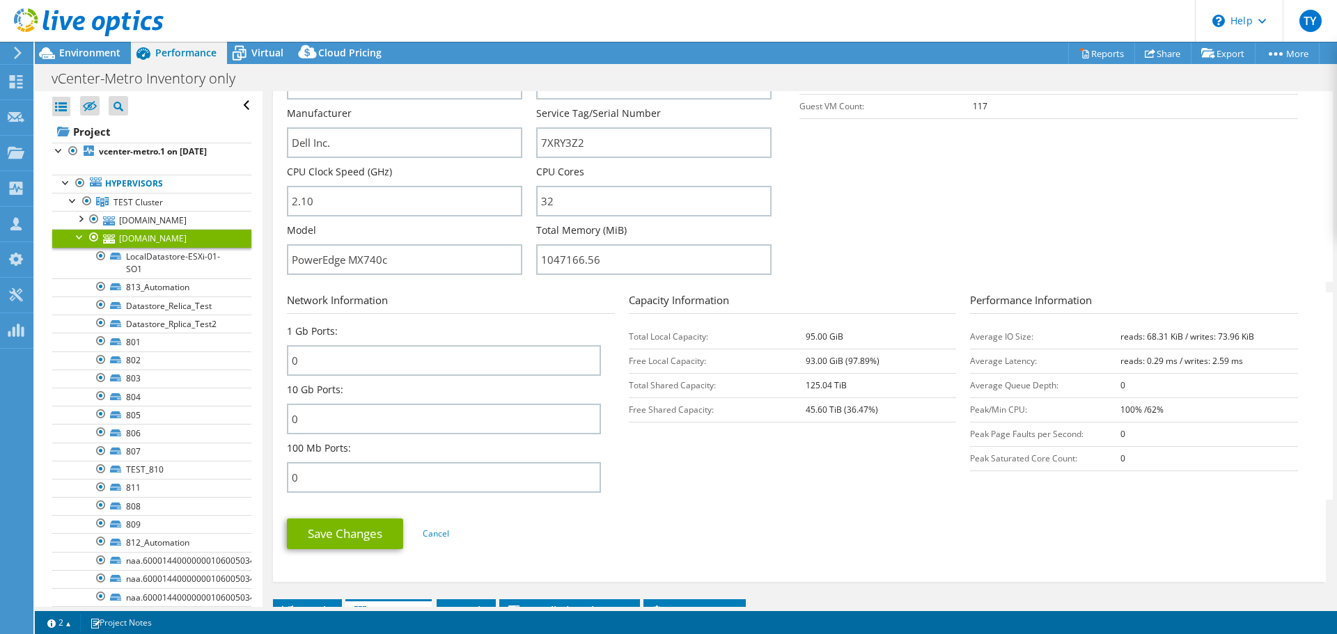
scroll to position [339, 0]
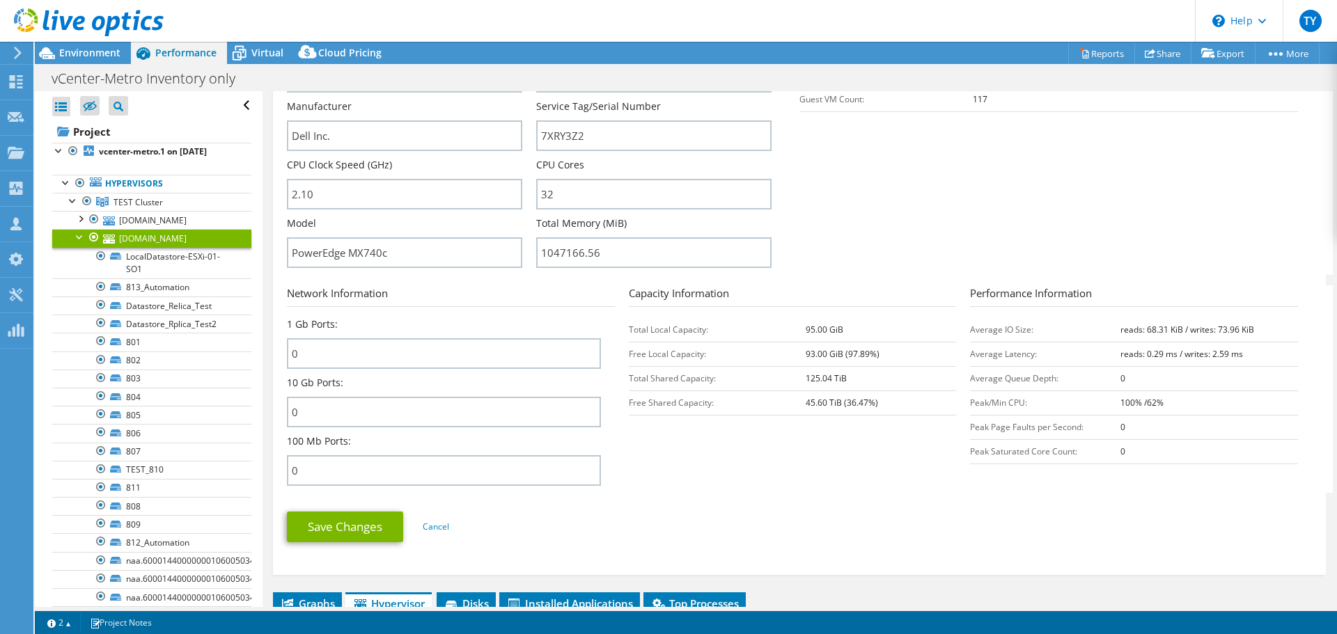
click at [78, 243] on div at bounding box center [80, 236] width 14 height 14
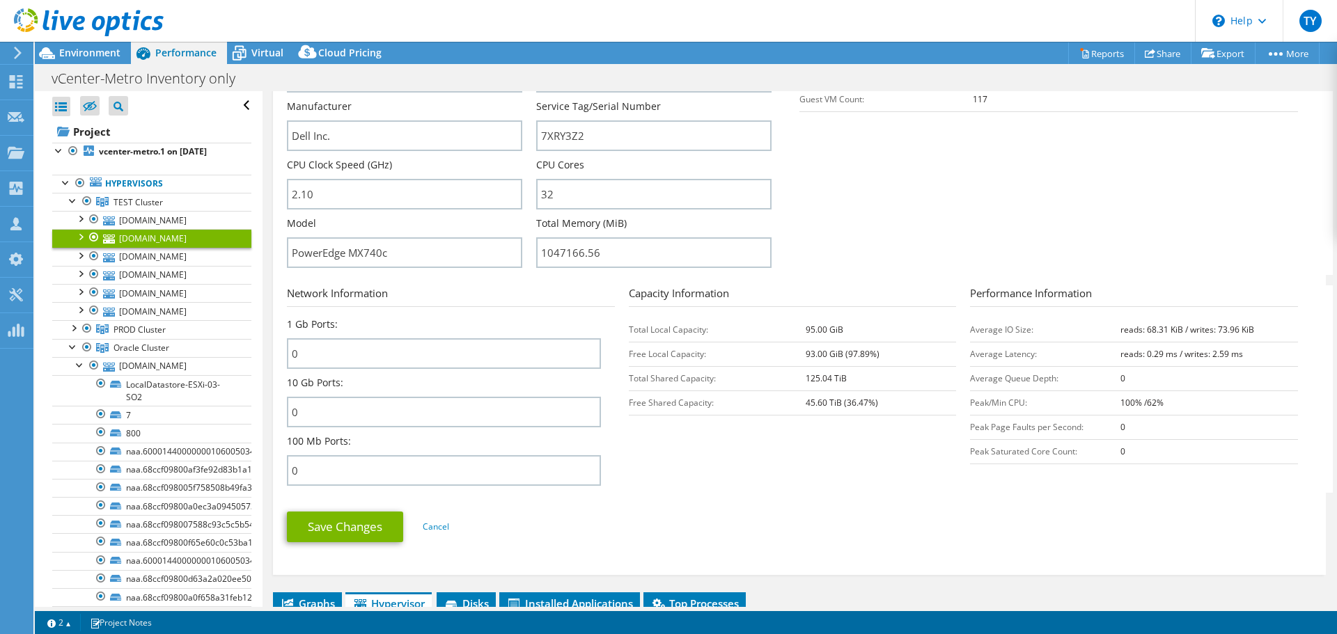
click at [83, 243] on div at bounding box center [80, 236] width 14 height 14
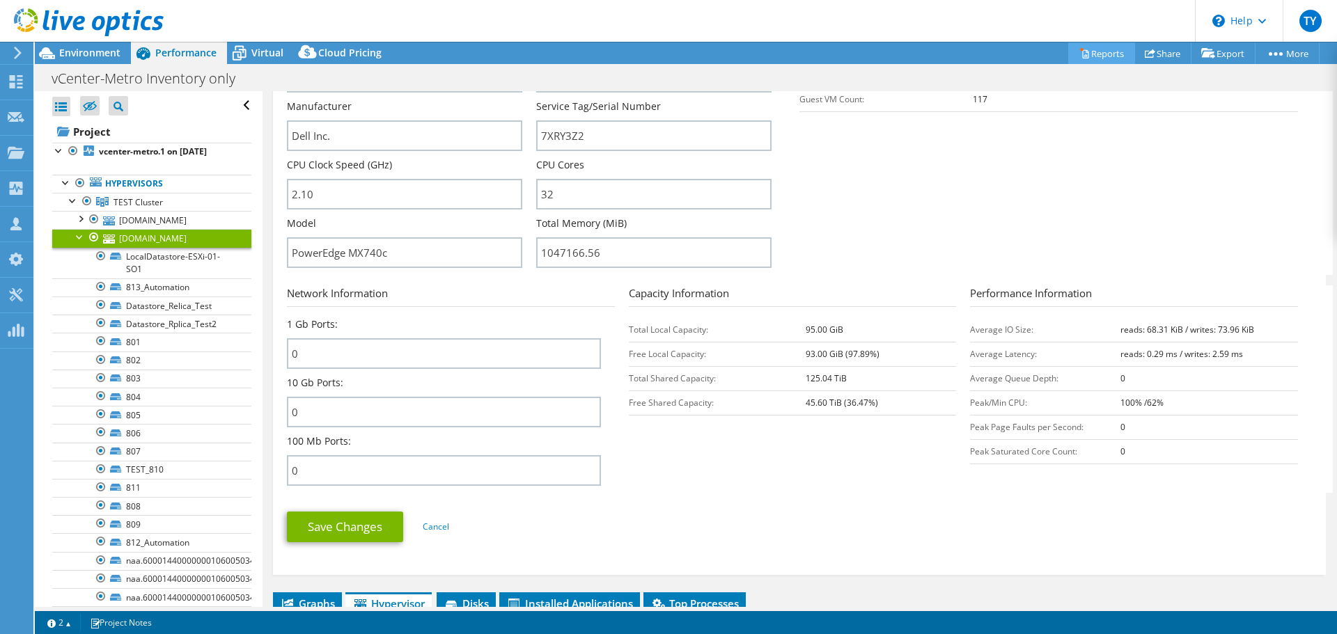
click at [1101, 49] on link "Reports" at bounding box center [1101, 53] width 67 height 22
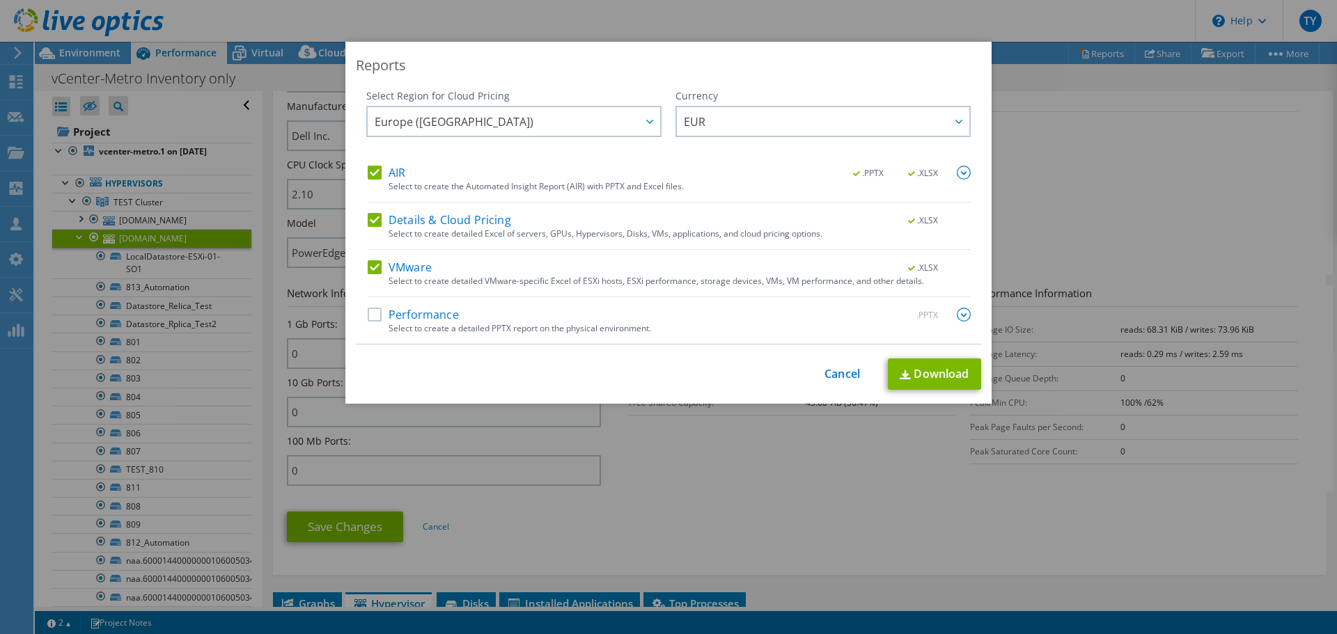
click at [422, 313] on label "Performance" at bounding box center [413, 315] width 91 height 14
click at [0, 0] on input "Performance" at bounding box center [0, 0] width 0 height 0
click at [374, 217] on label "Details & Cloud Pricing" at bounding box center [439, 220] width 143 height 14
click at [0, 0] on input "Details & Cloud Pricing" at bounding box center [0, 0] width 0 height 0
click at [949, 372] on link "Download" at bounding box center [934, 374] width 93 height 31
